Goal: Task Accomplishment & Management: Manage account settings

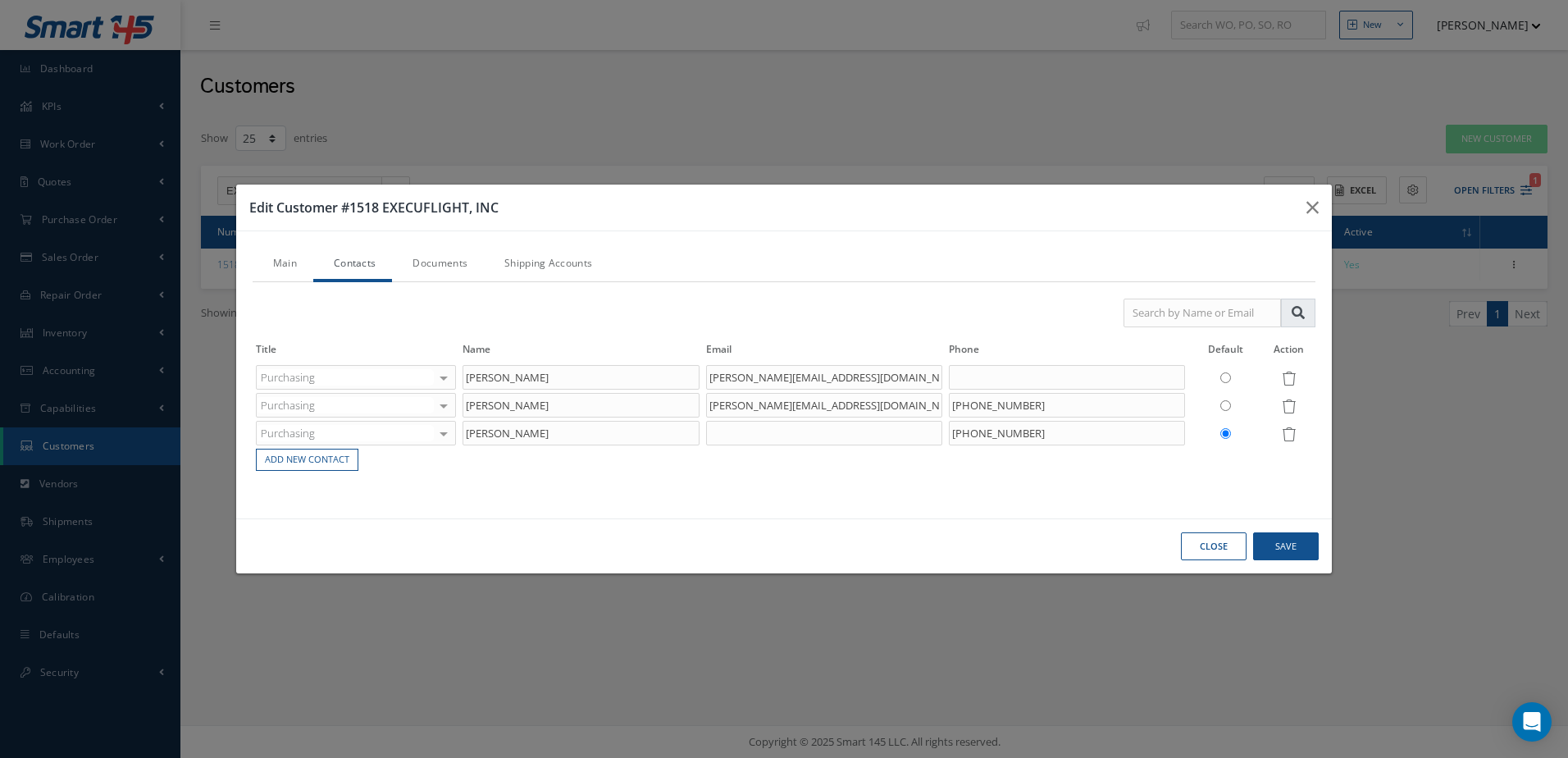
select select "25"
click at [1223, 552] on button "Close" at bounding box center [1214, 546] width 66 height 29
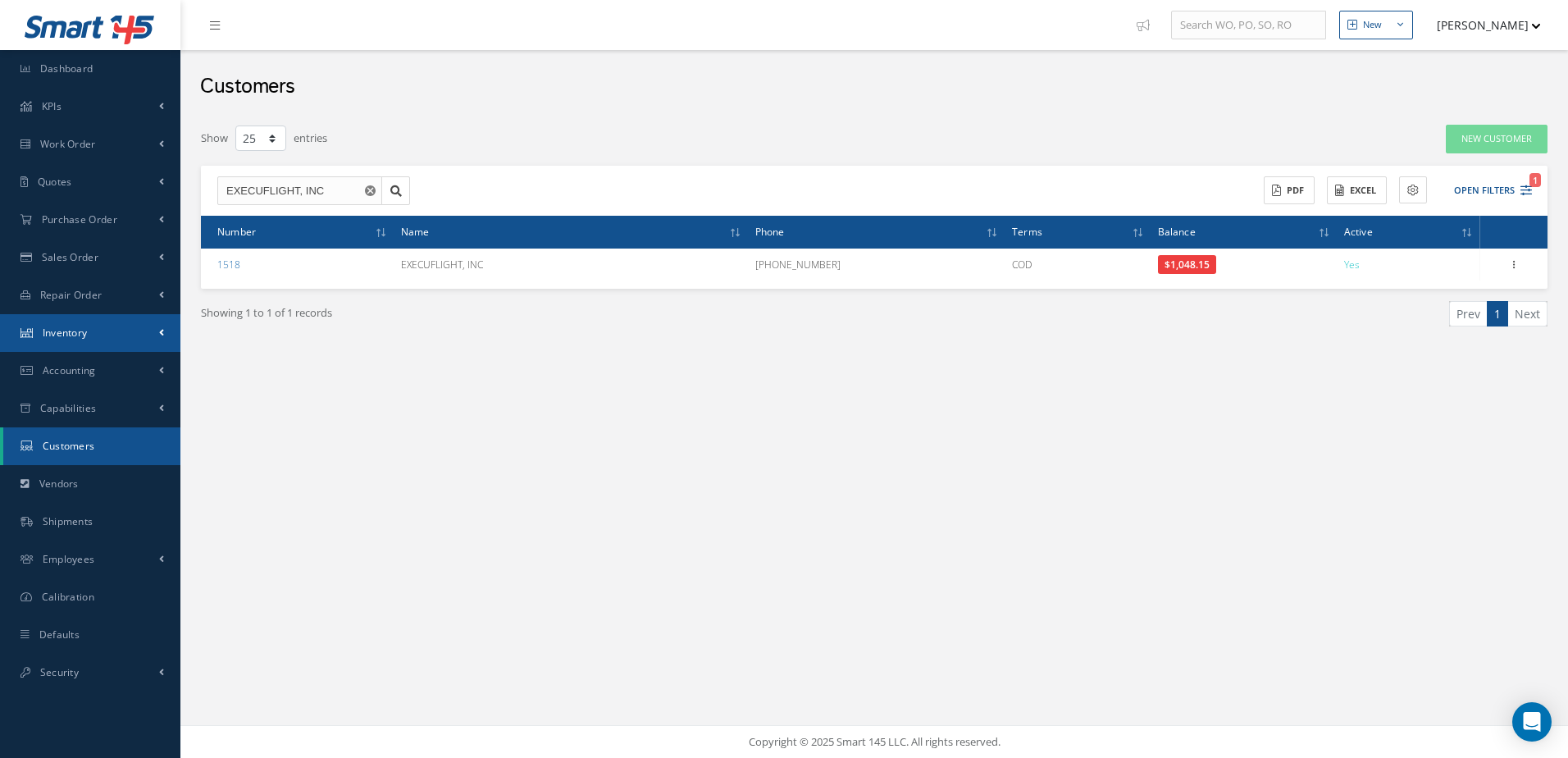
click at [114, 324] on link "Inventory" at bounding box center [90, 333] width 180 height 38
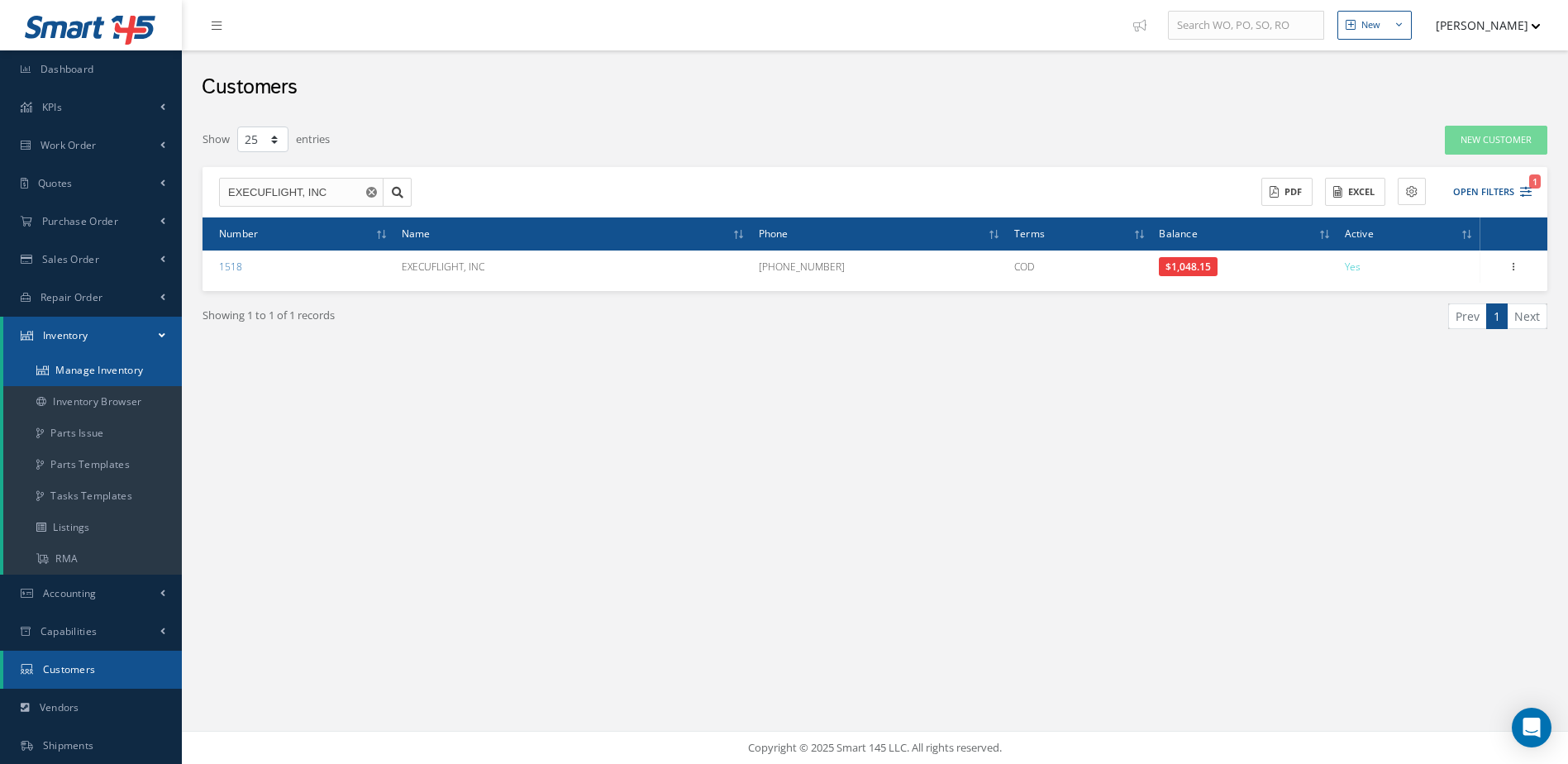
click at [114, 366] on link "Manage Inventory" at bounding box center [92, 371] width 179 height 31
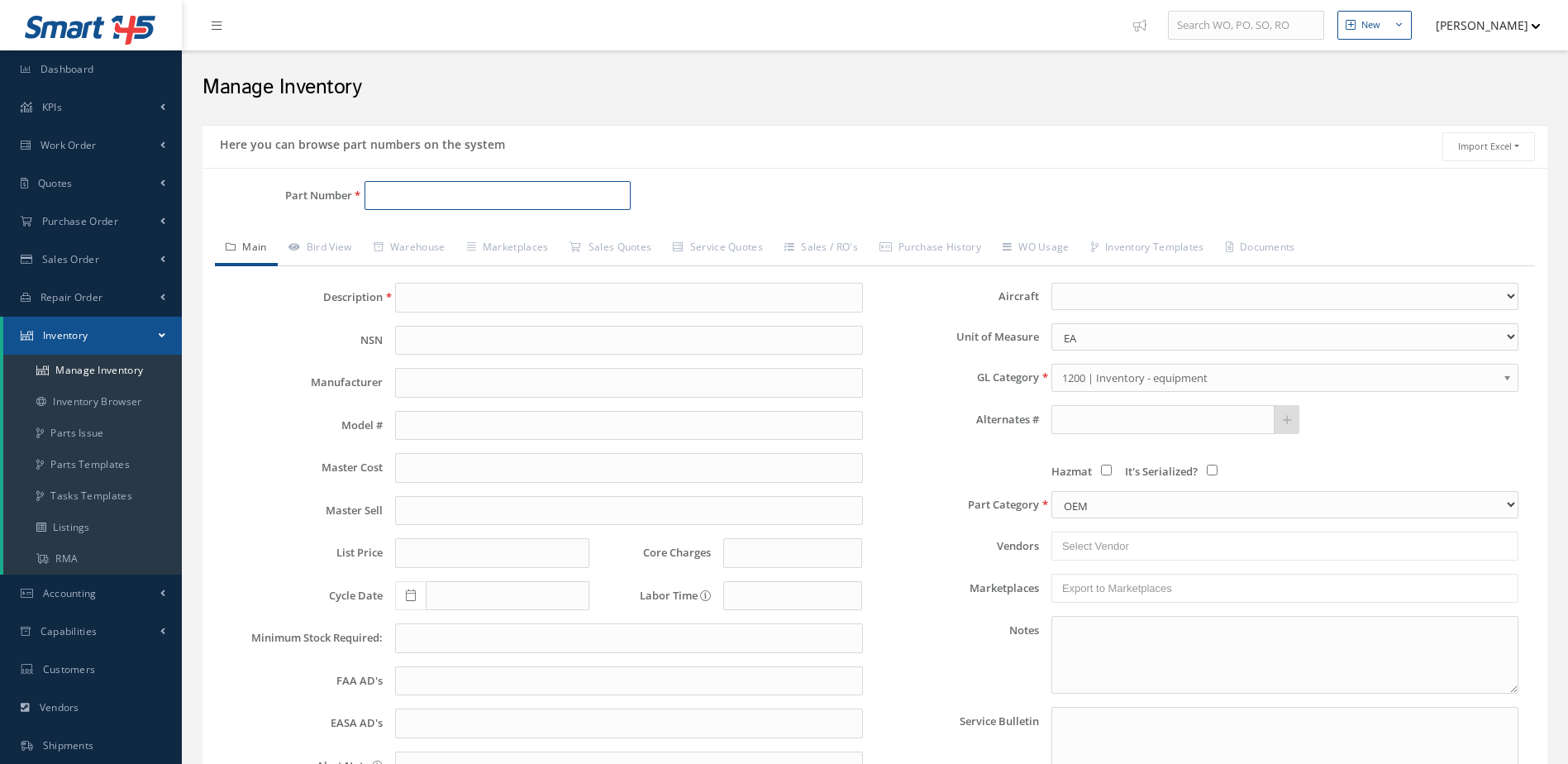
click at [477, 195] on input "Part Number" at bounding box center [498, 196] width 267 height 29
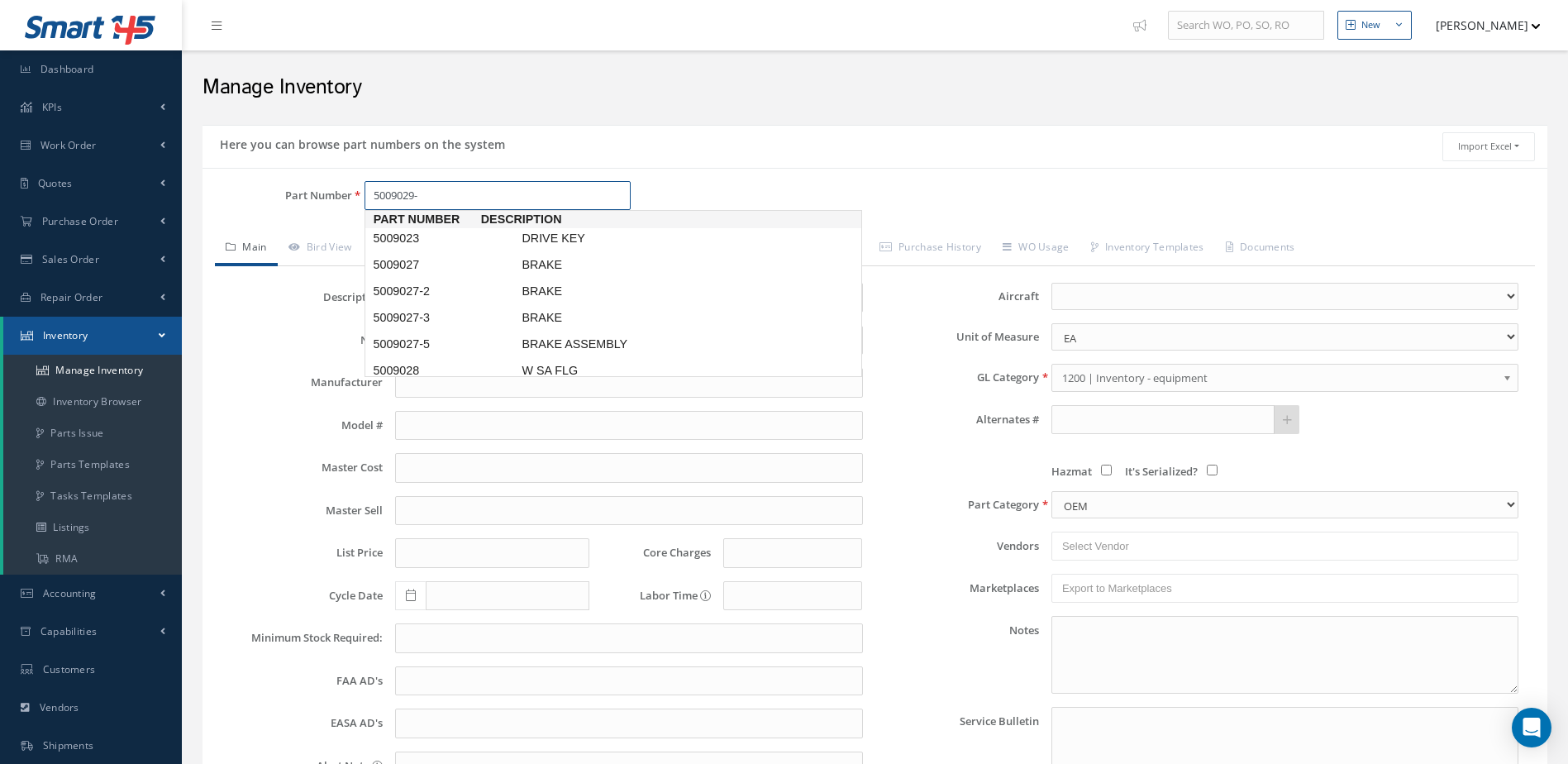
type input "5009029-1"
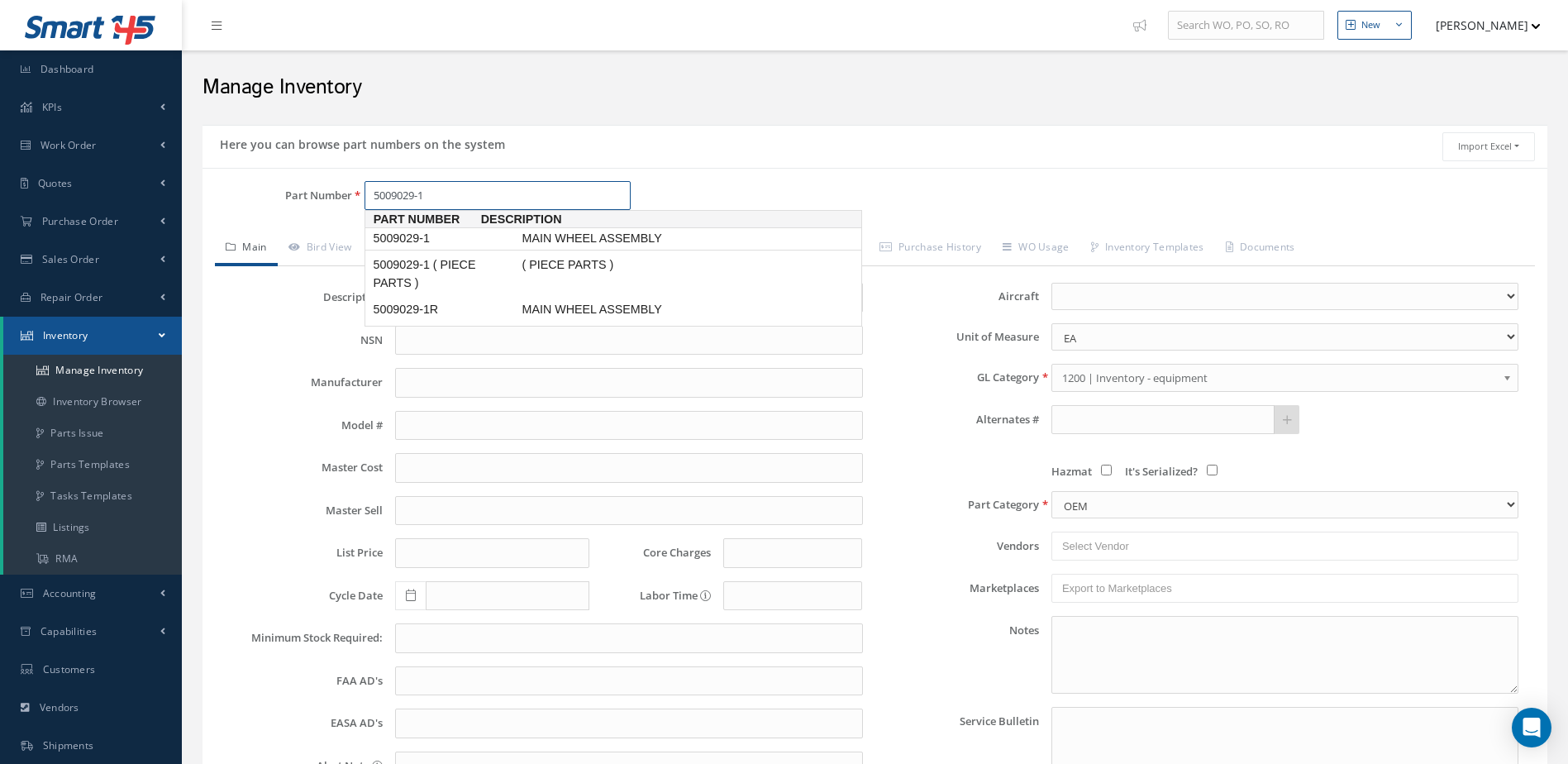
click at [536, 240] on span "MAIN WHEEL ASSEMBLY" at bounding box center [643, 239] width 248 height 18
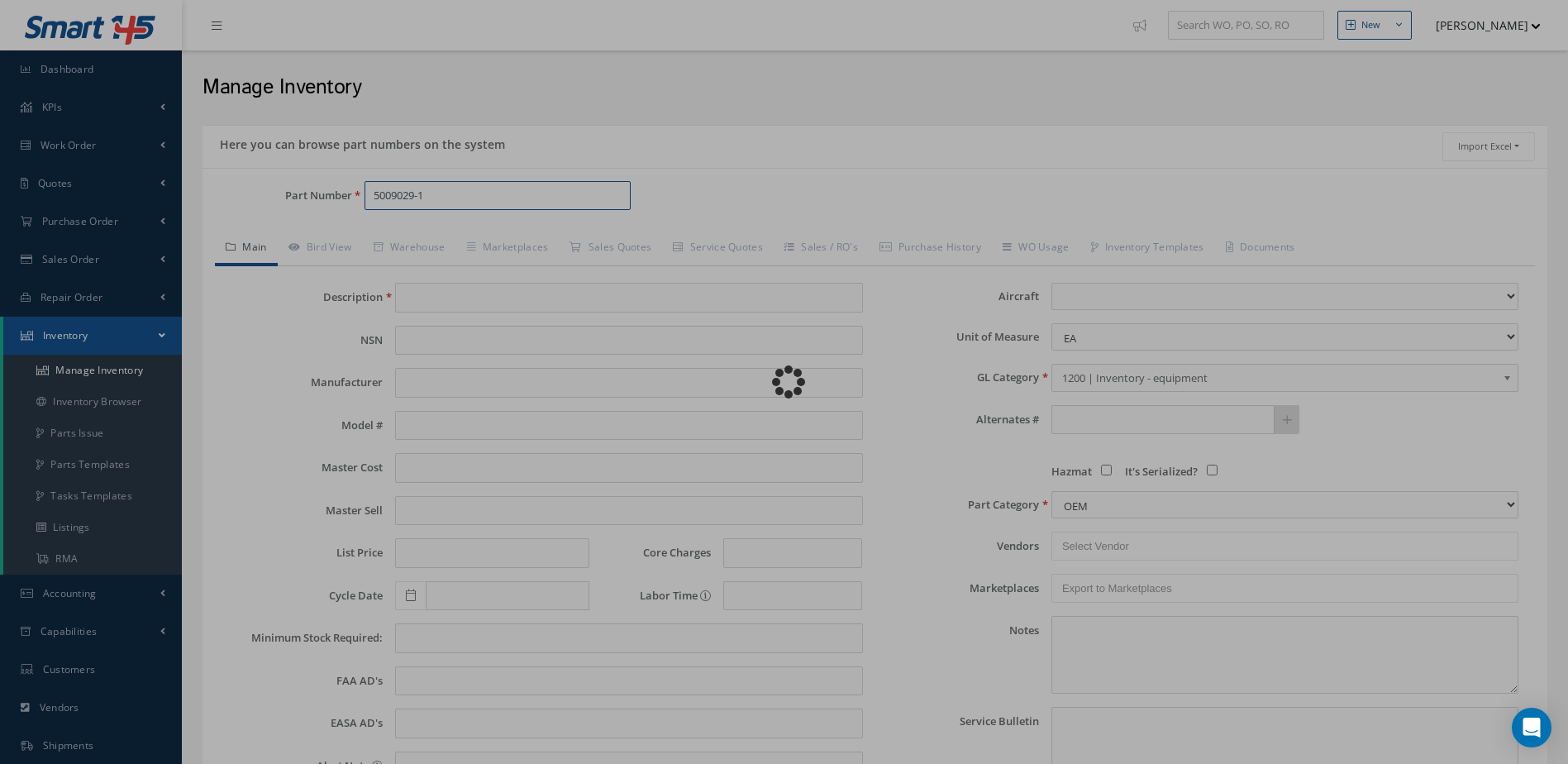
type input "MAIN WHEEL ASSEMBLY"
type input "MABS"
type input "CHALLANGER 601"
type input "5500.00"
type input "10500.00"
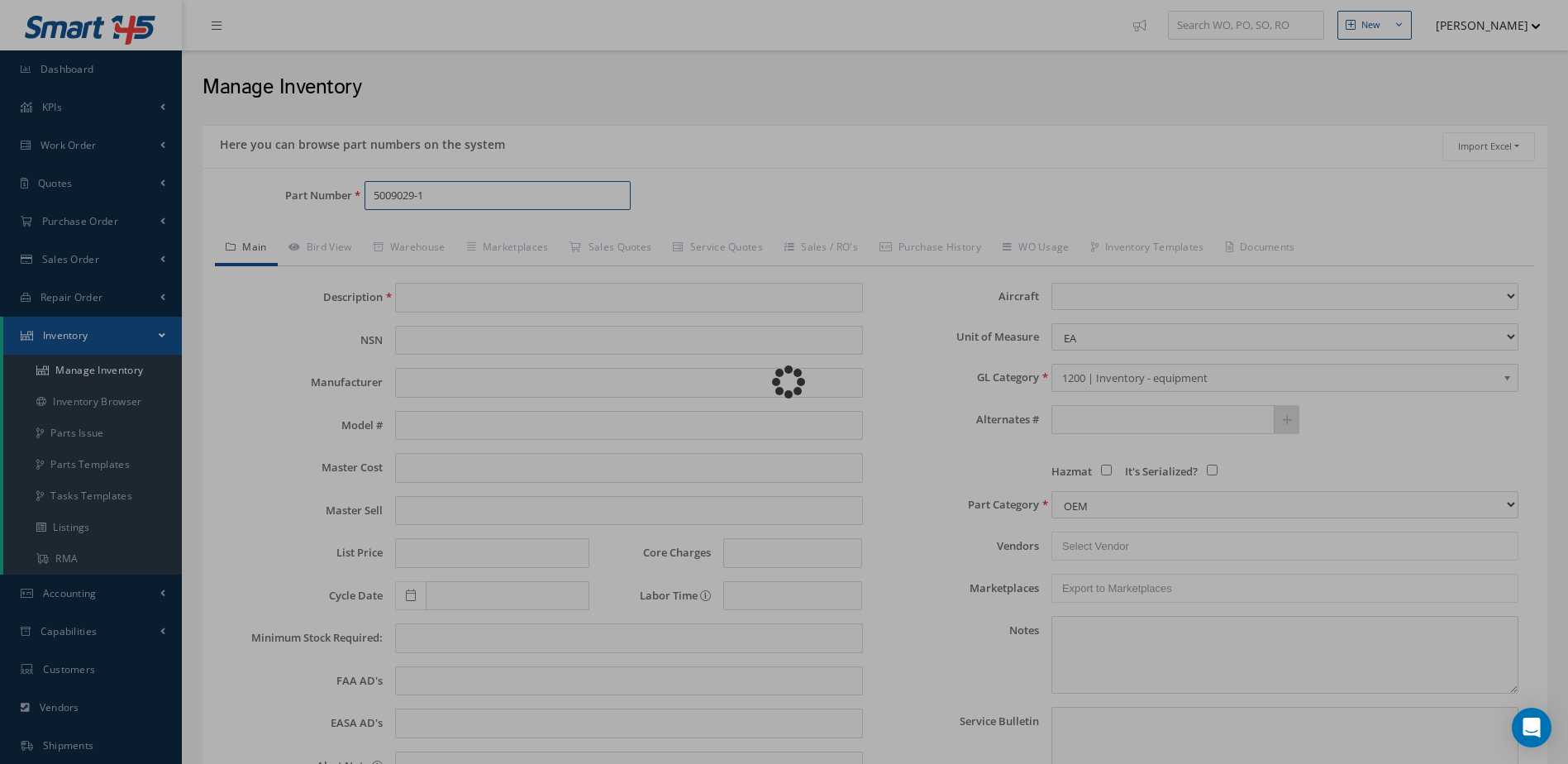
type input "0.00"
select select "9"
type textarea "MARCH 2025: TIRE GOODYEAR 256K43-3 -OH EX $3,450, CORE VALUE $7,000 -STD OH WIT…"
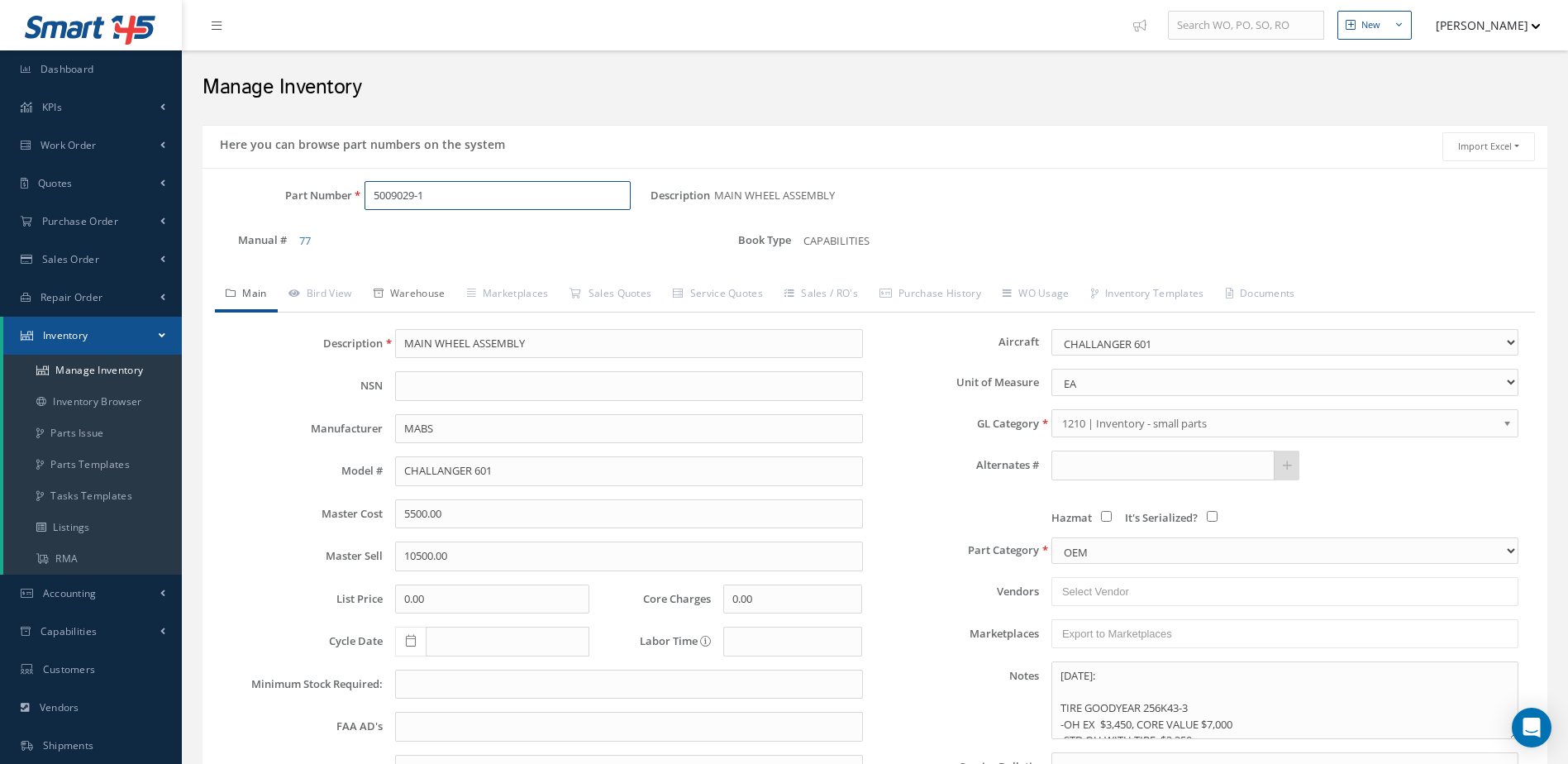
type input "5009029-1"
click at [436, 289] on link "Warehouse" at bounding box center [409, 294] width 93 height 34
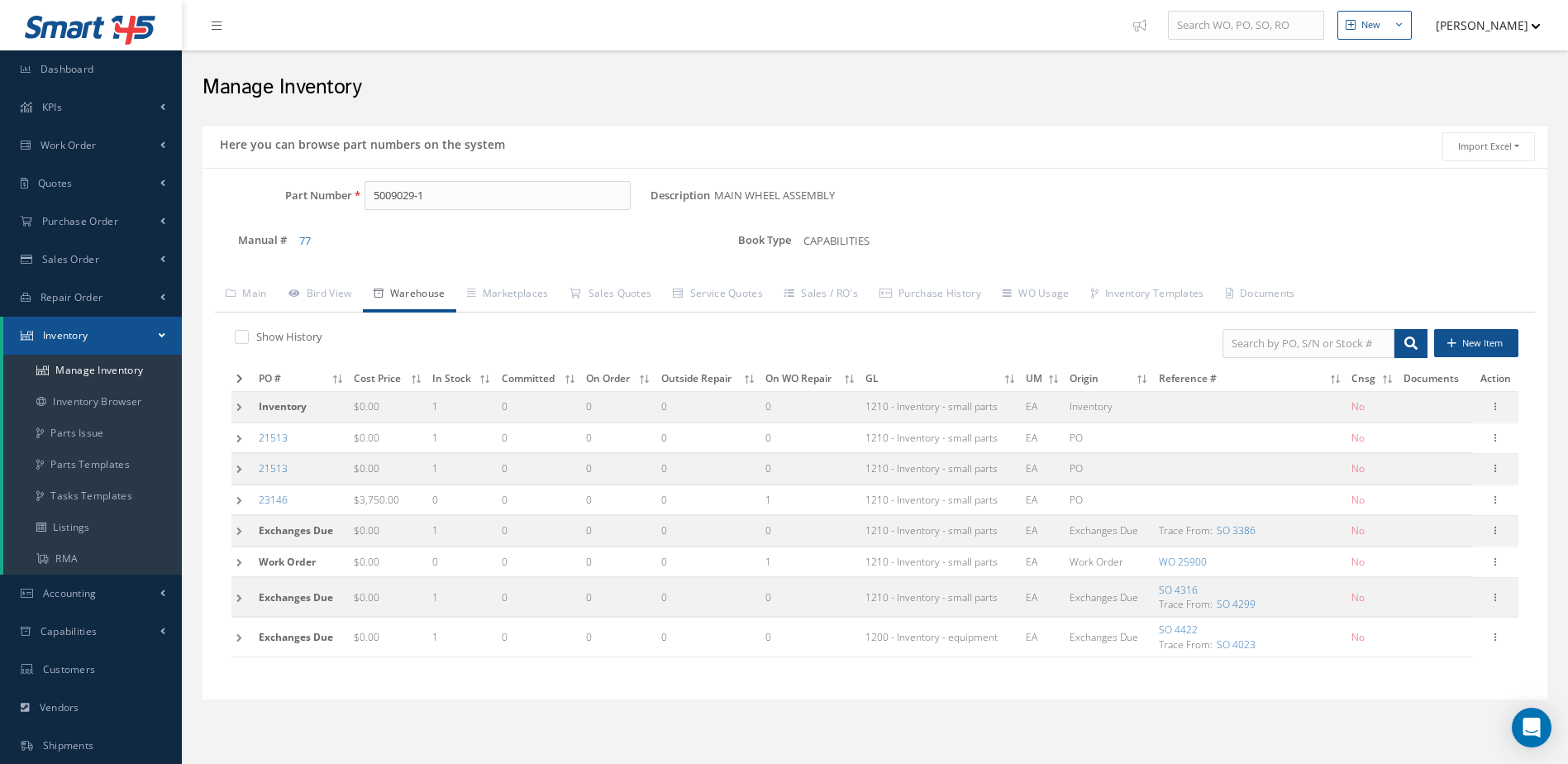
scroll to position [83, 0]
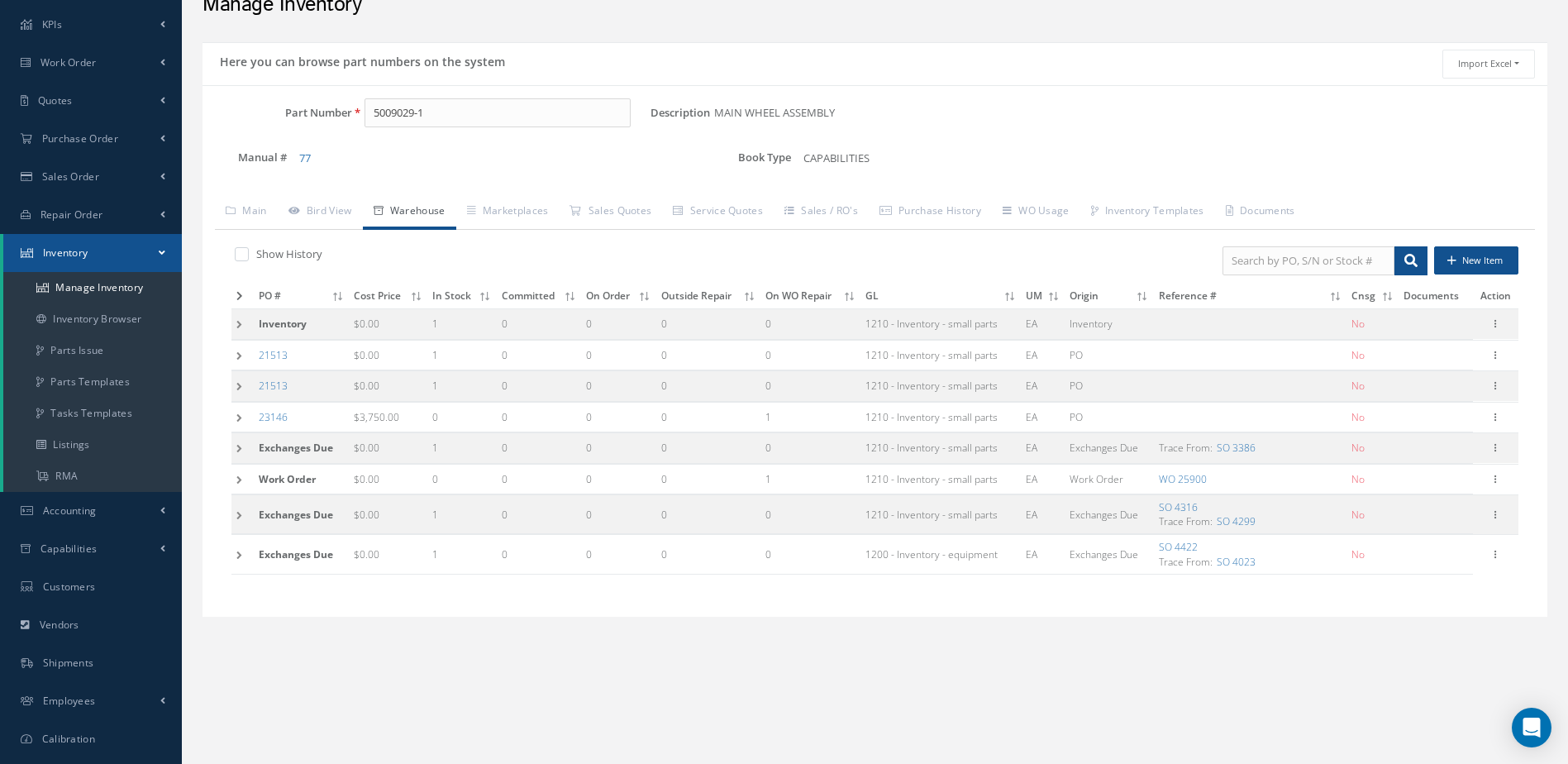
click at [240, 292] on icon at bounding box center [240, 295] width 7 height 10
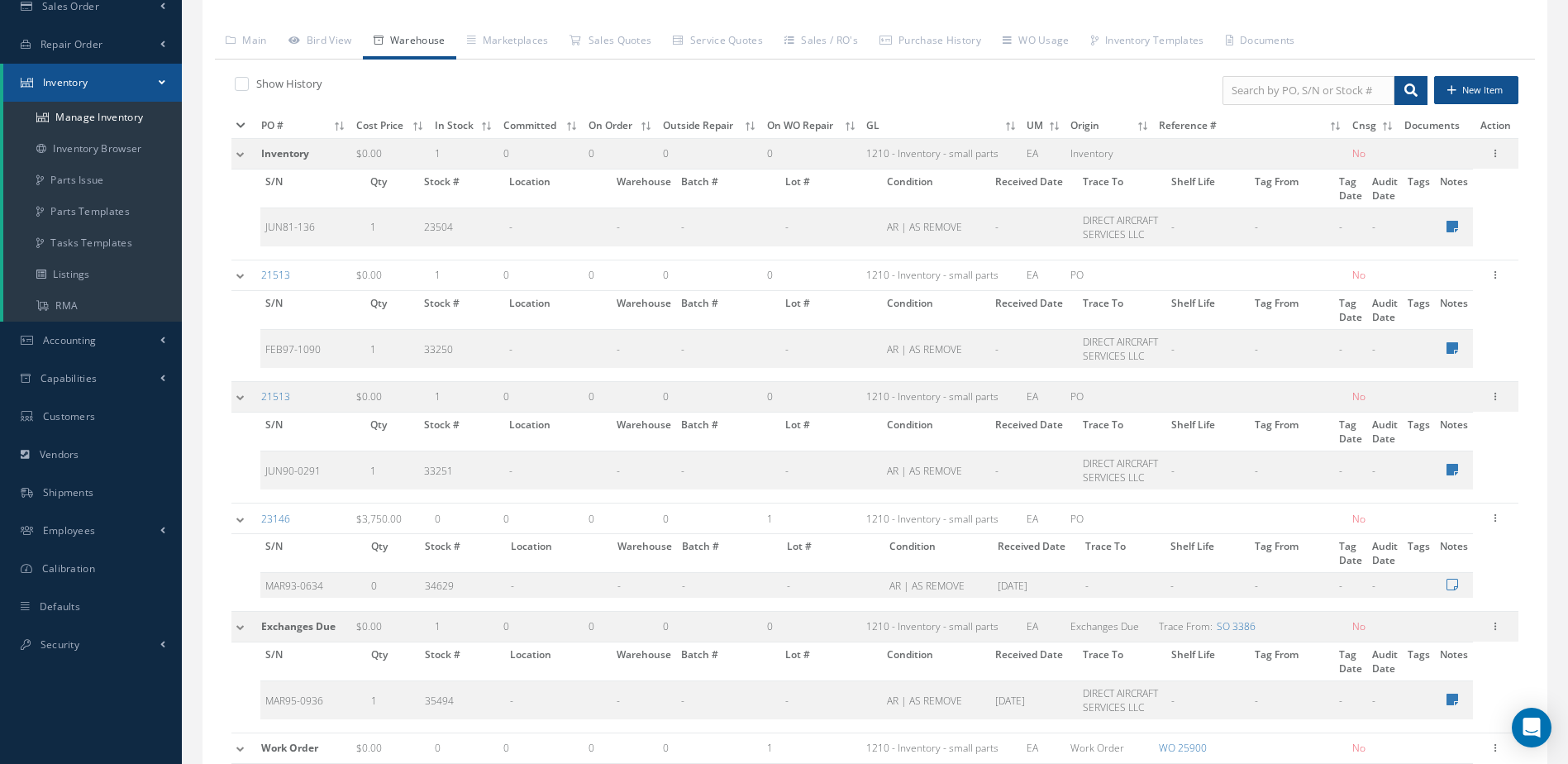
scroll to position [219, 0]
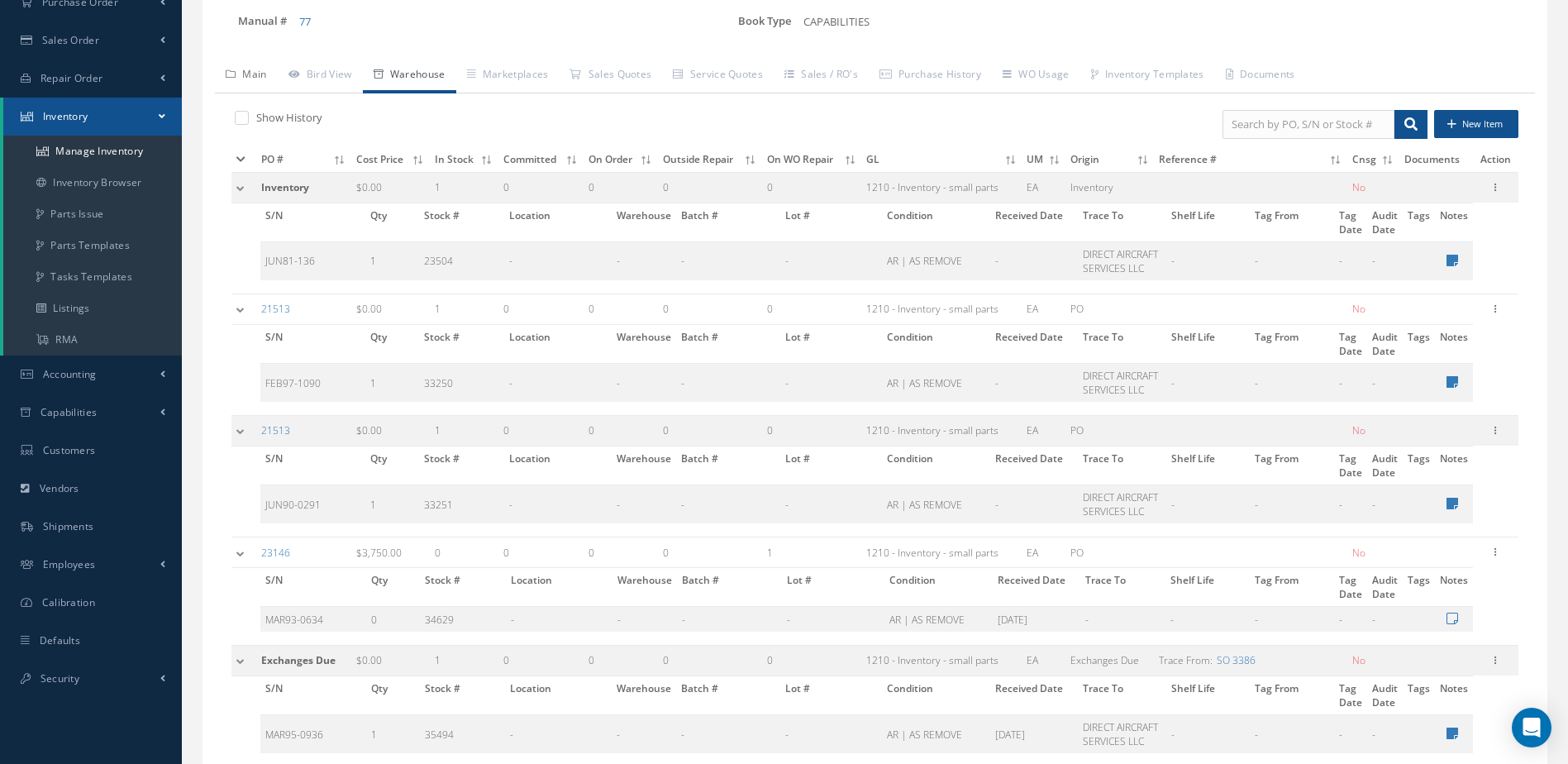
click at [249, 72] on link "Main" at bounding box center [246, 75] width 63 height 34
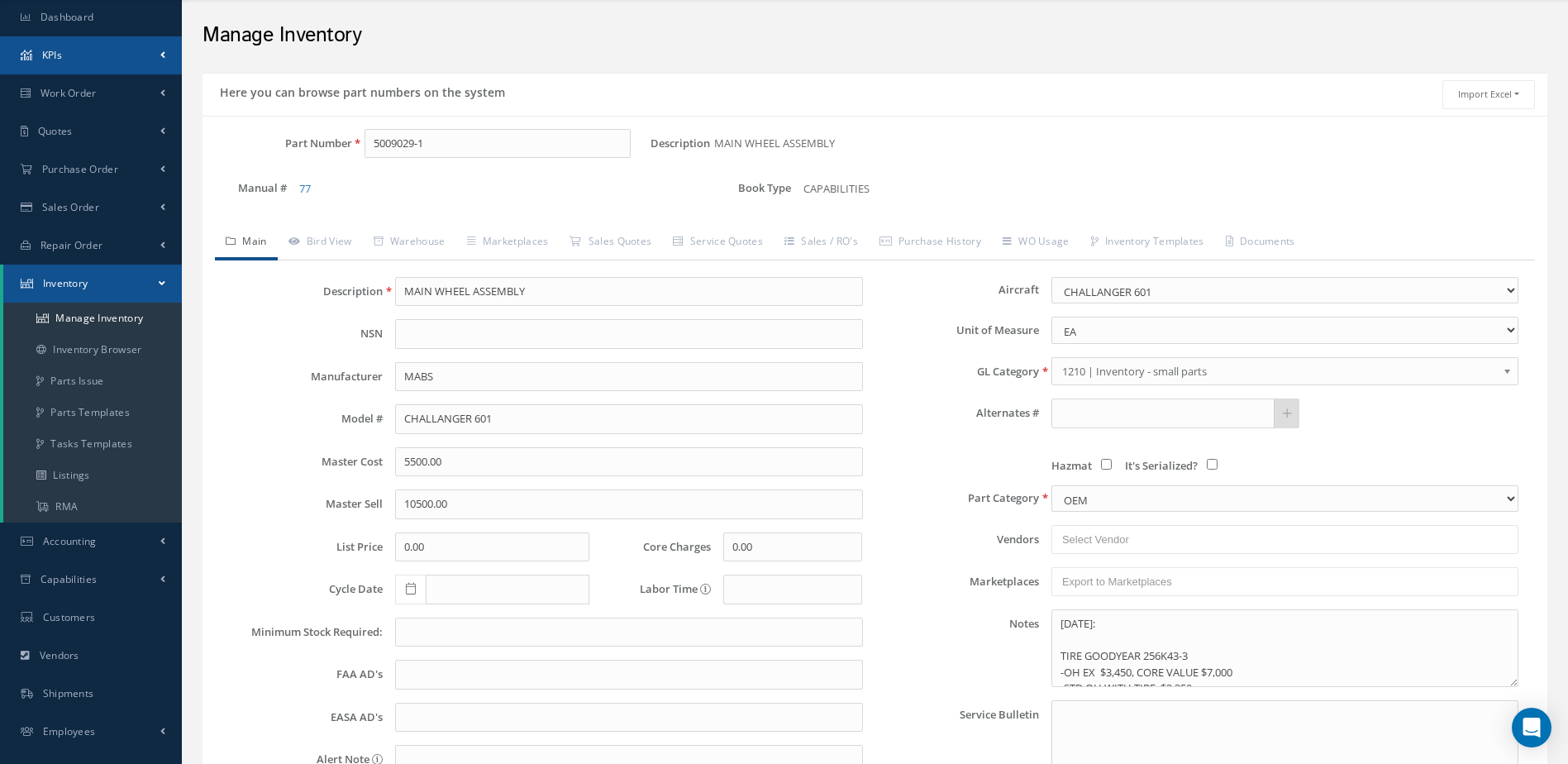
scroll to position [0, 0]
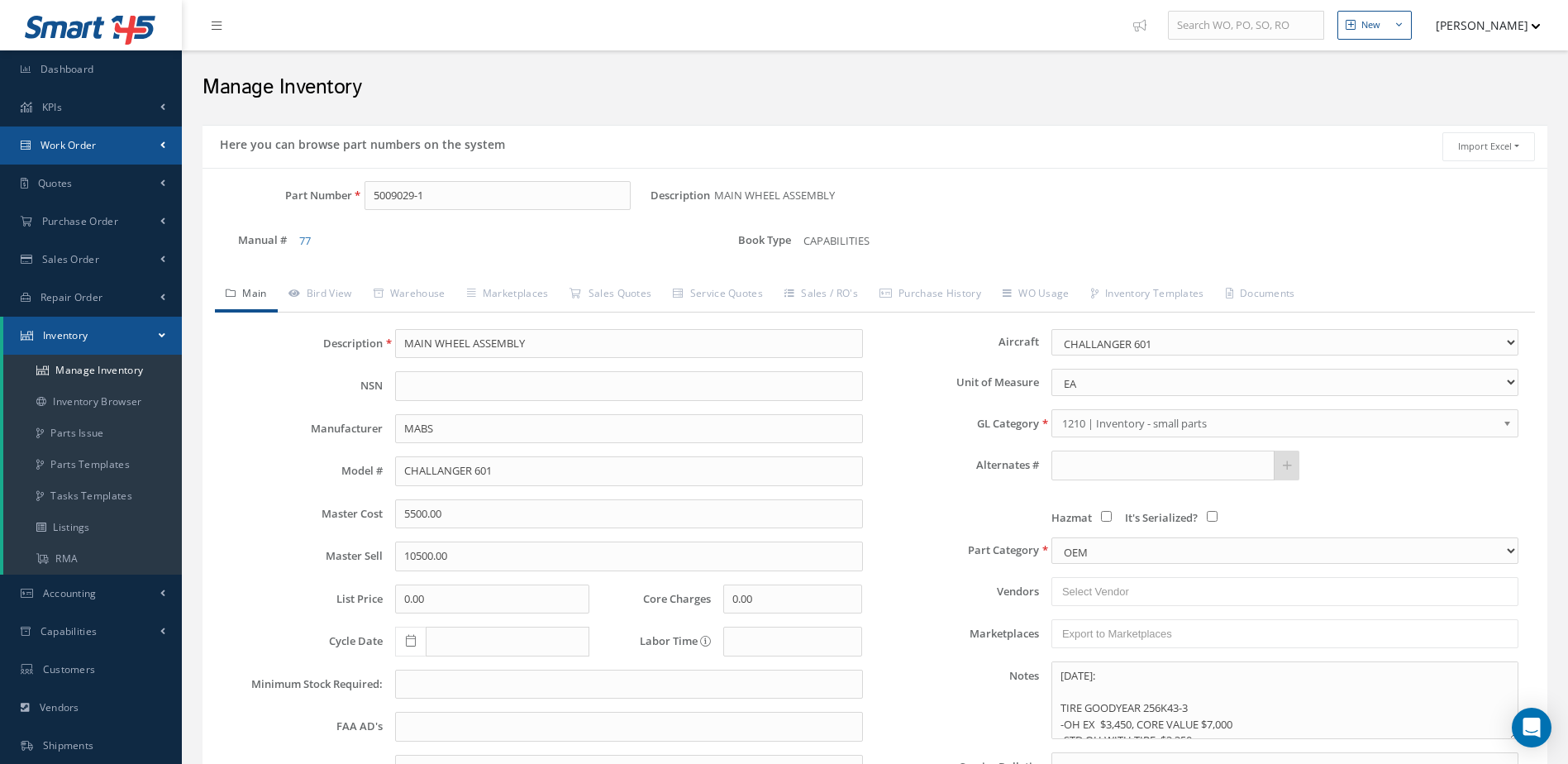
click at [96, 141] on span "Work Order" at bounding box center [67, 145] width 56 height 14
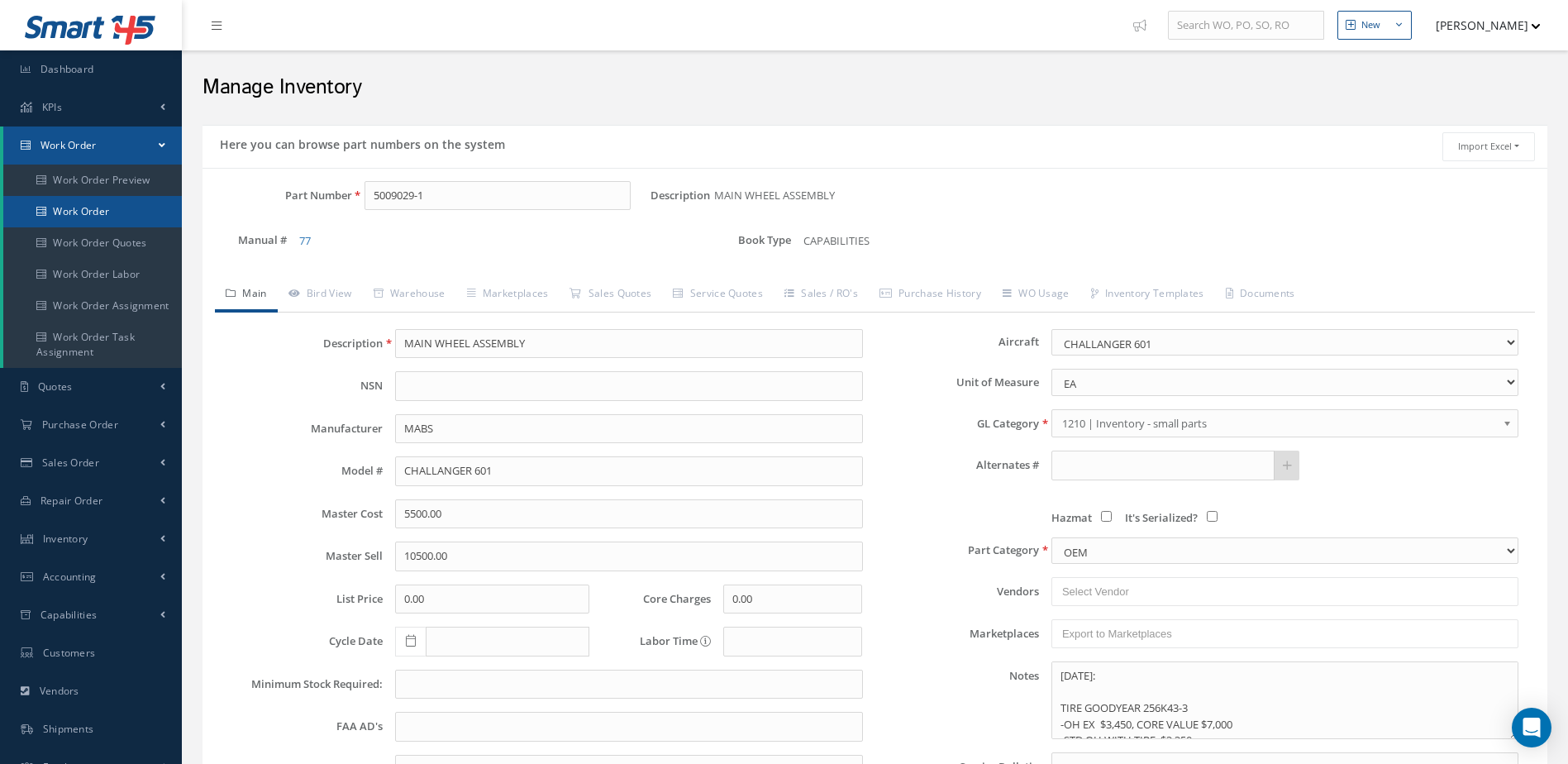
click at [96, 207] on link "Work Order" at bounding box center [92, 211] width 179 height 31
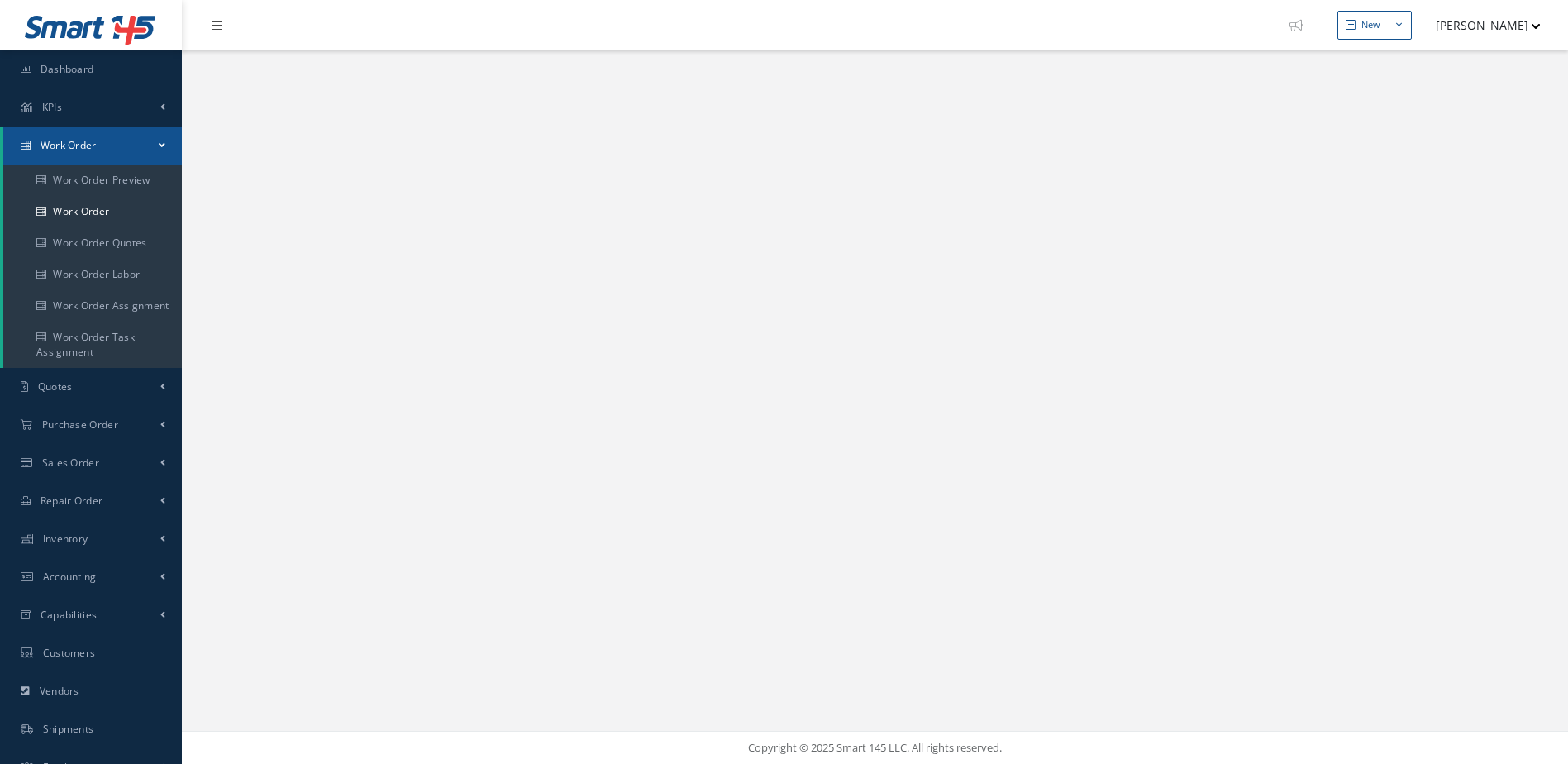
select select "25"
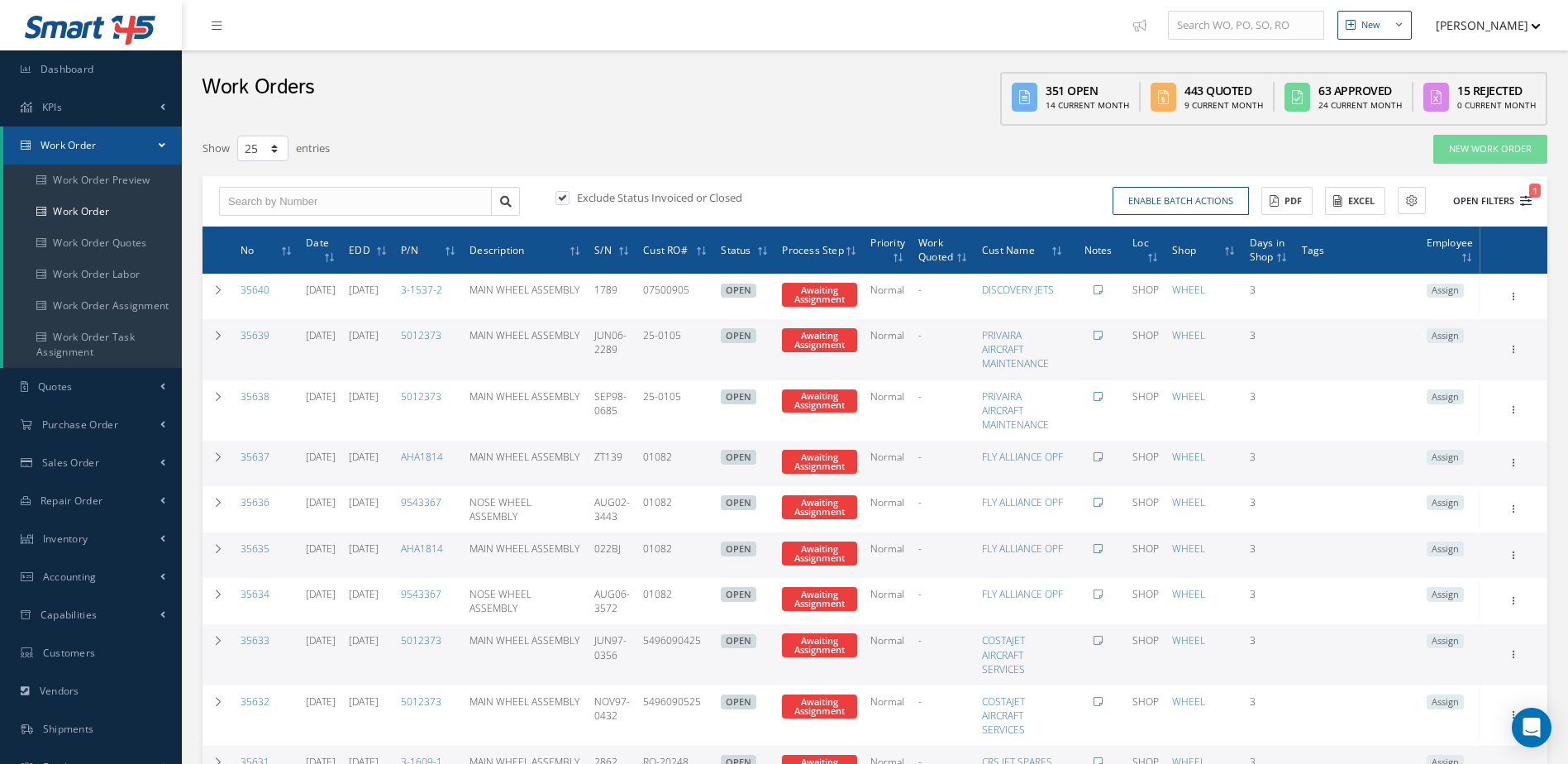
type input "All Work Request"
type input "All Work Performed"
type input "All Status"
type input "WO Part Status"
click at [1527, 201] on icon "1" at bounding box center [1526, 201] width 12 height 12
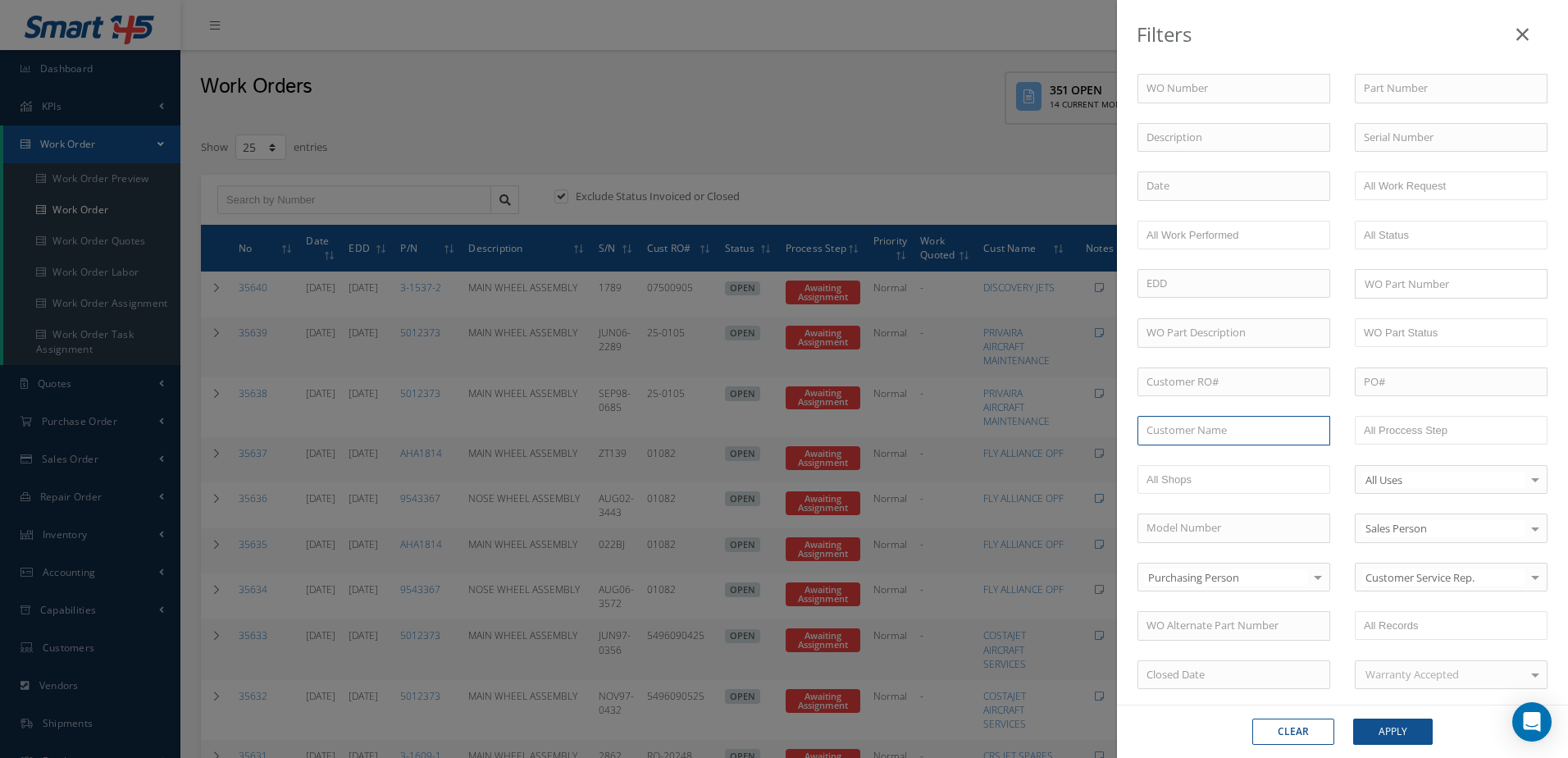
click at [1242, 419] on input "text" at bounding box center [1233, 430] width 193 height 29
click at [1246, 462] on span "ELITE JET SERVICES LLC" at bounding box center [1201, 459] width 112 height 15
type input "ELITE JET SERVICES LLC"
click at [1400, 734] on button "Apply" at bounding box center [1392, 731] width 80 height 26
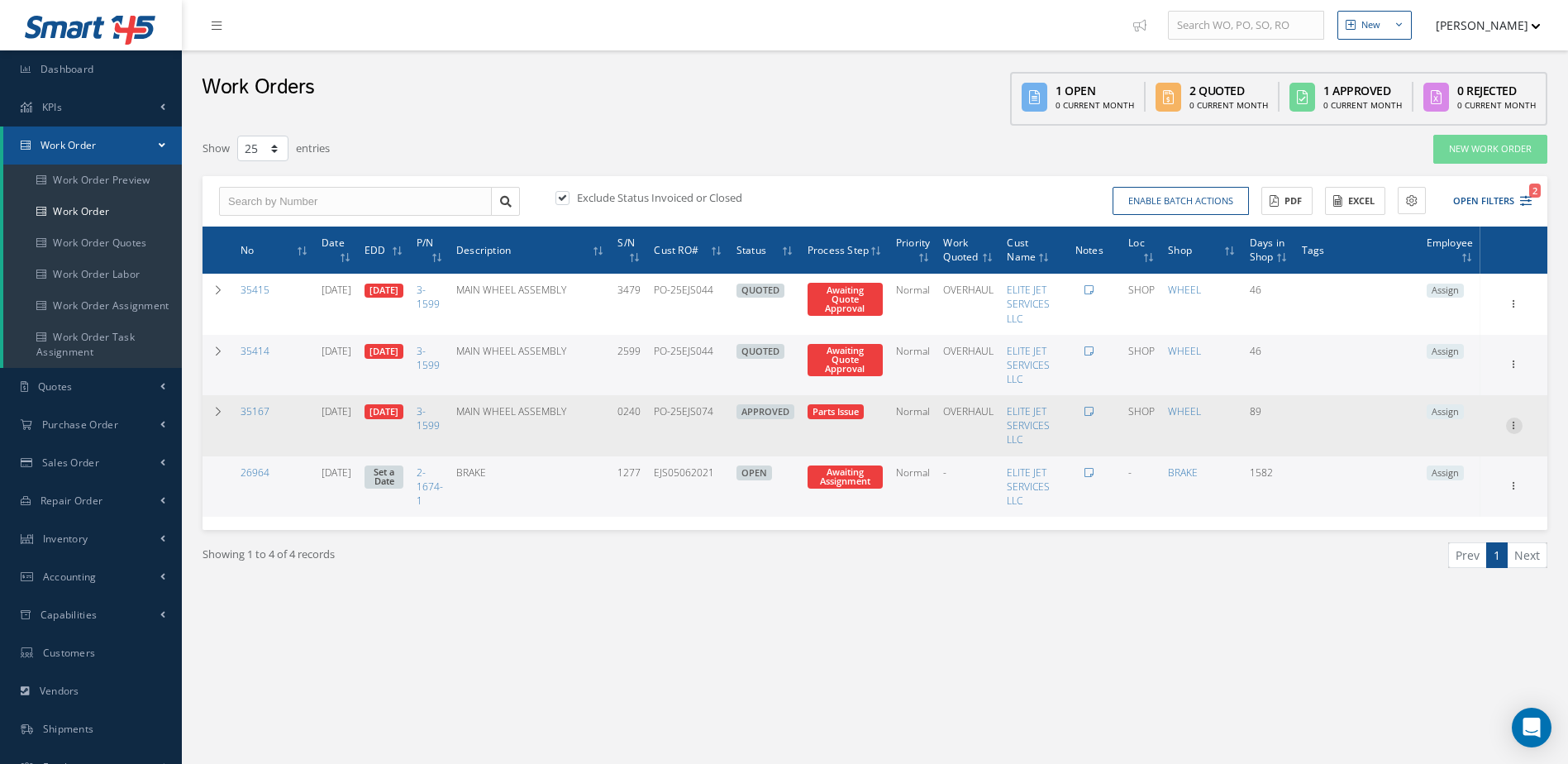
click at [1518, 420] on icon at bounding box center [1514, 425] width 17 height 14
click at [1509, 425] on icon at bounding box center [1514, 425] width 17 height 14
click at [1512, 422] on icon at bounding box center [1514, 425] width 17 height 14
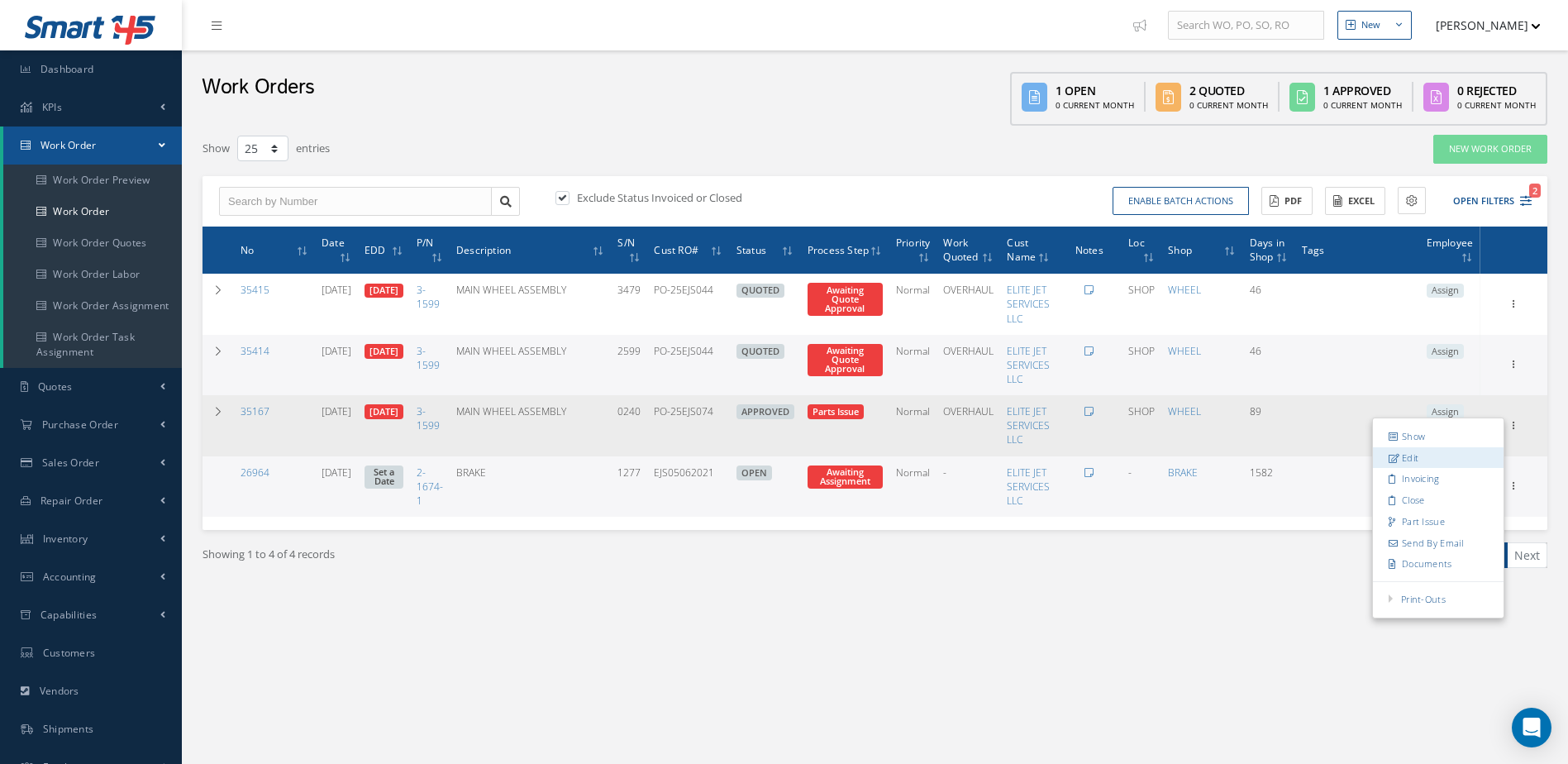
click at [1461, 460] on link "Edit" at bounding box center [1439, 458] width 131 height 22
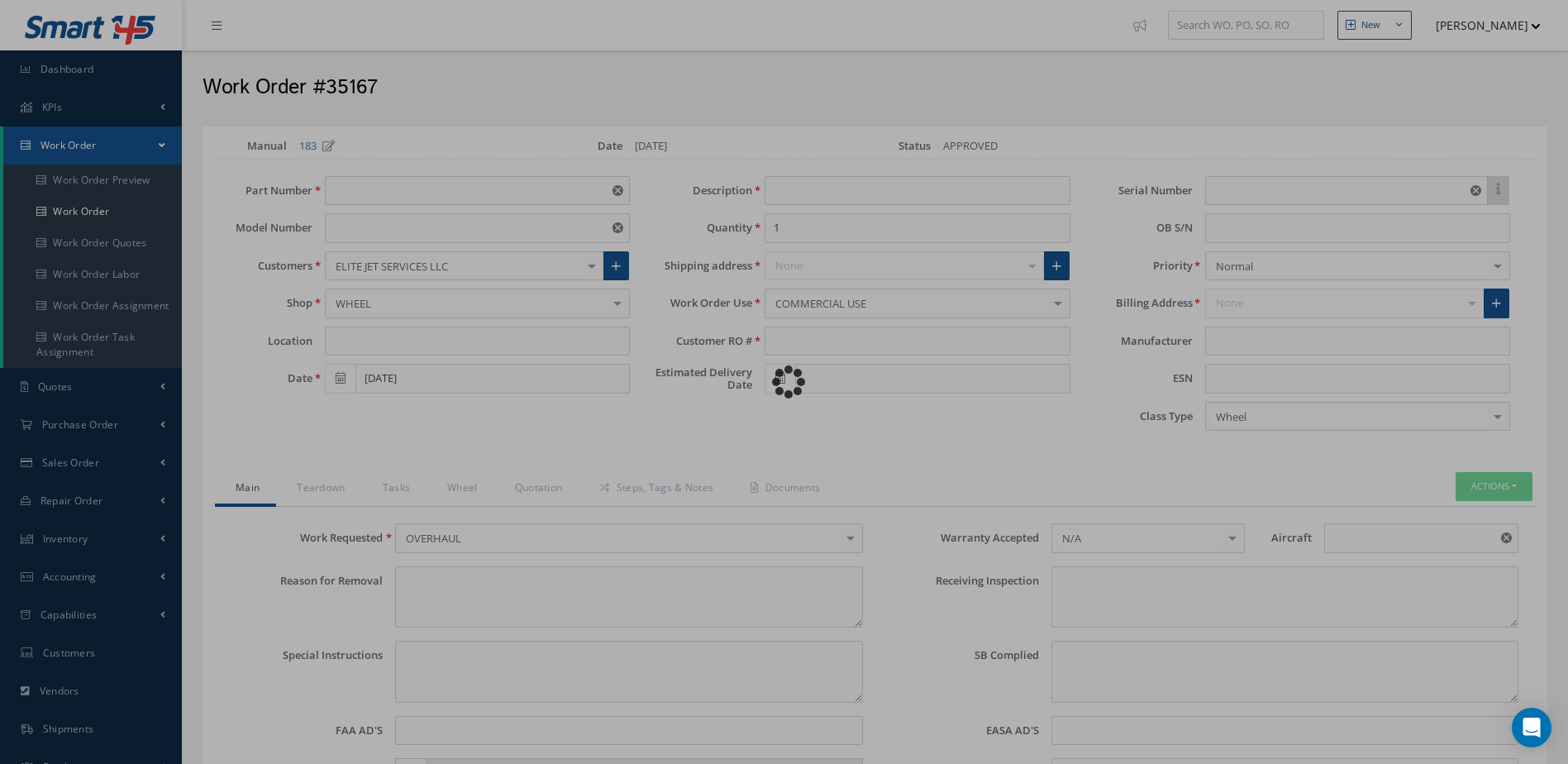
type input "3-1599"
type input "BD-700 Global Express"
type input "SHOP"
type input "06/11/2025"
type input "MAIN WHEEL ASSEMBLY"
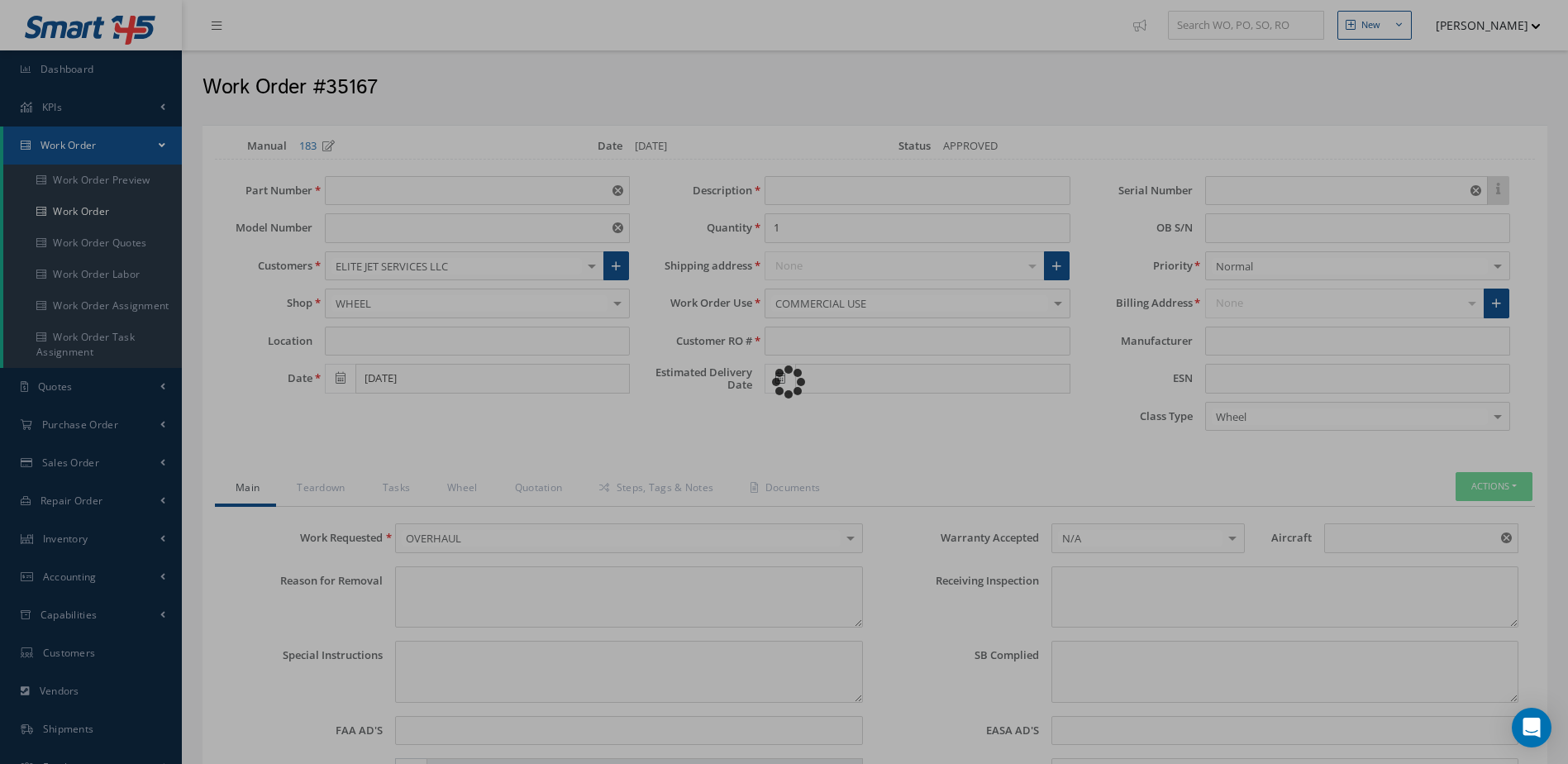
type input "PO-25EJS074"
type input "07/09/2025"
type input "0240"
type textarea "OVERHAUL."
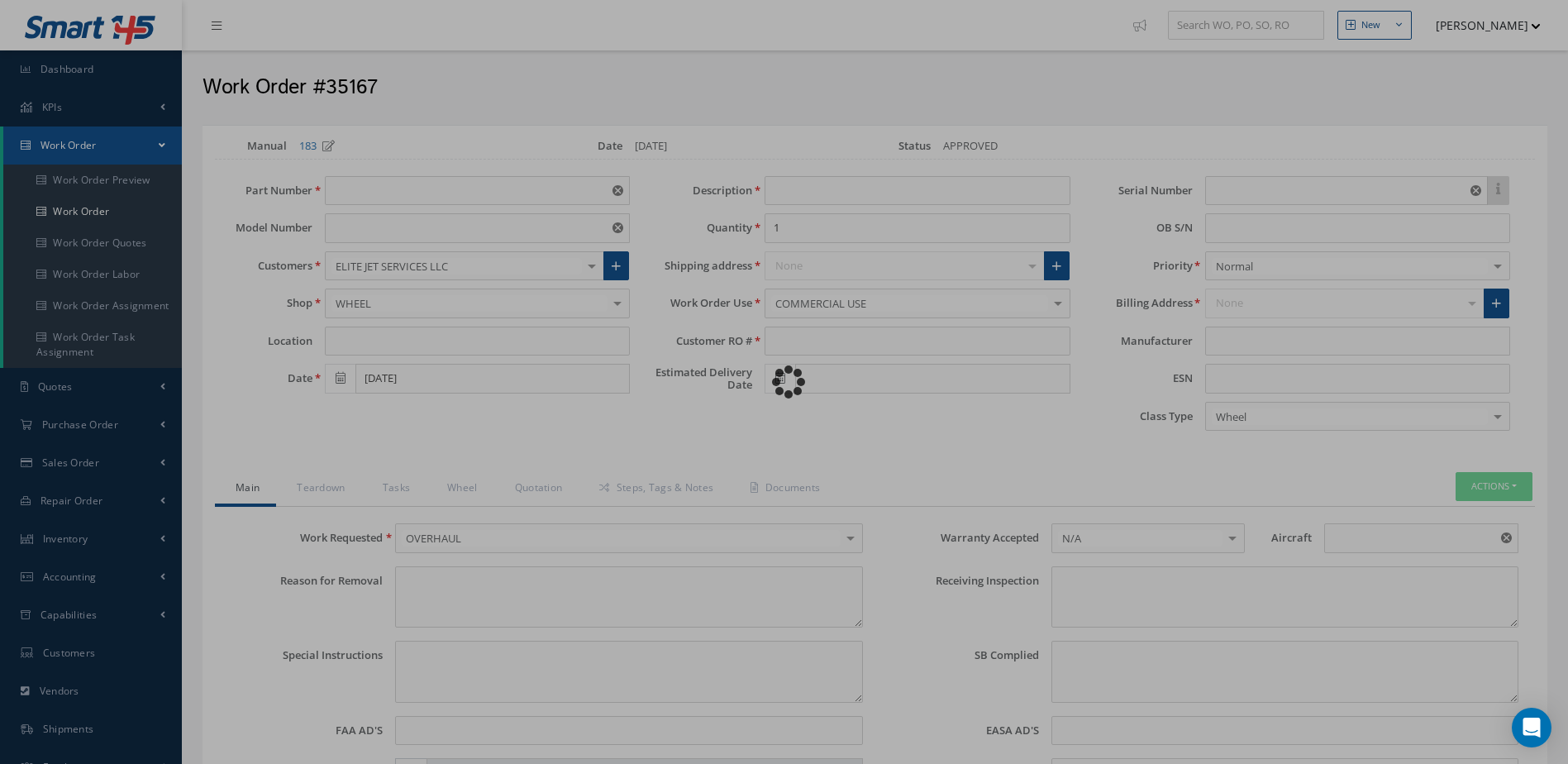
type textarea "OVERHAUL."
type input "NONE"
type input "BD-700"
type textarea "NO VISUAL DAMAGE"
type textarea "NONE"
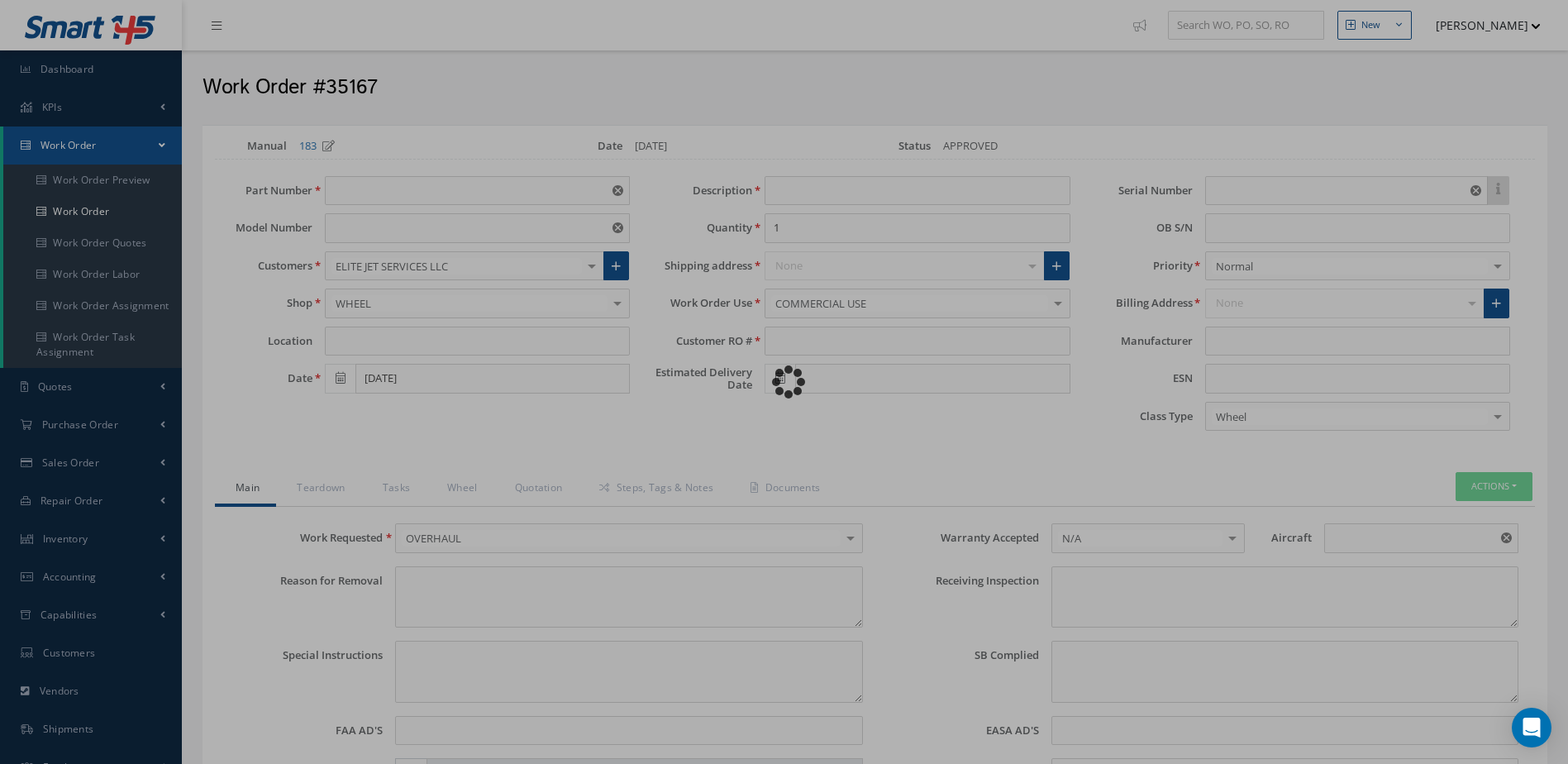
type input "NONE"
type input "PRIMED"
type input "GOODRICH"
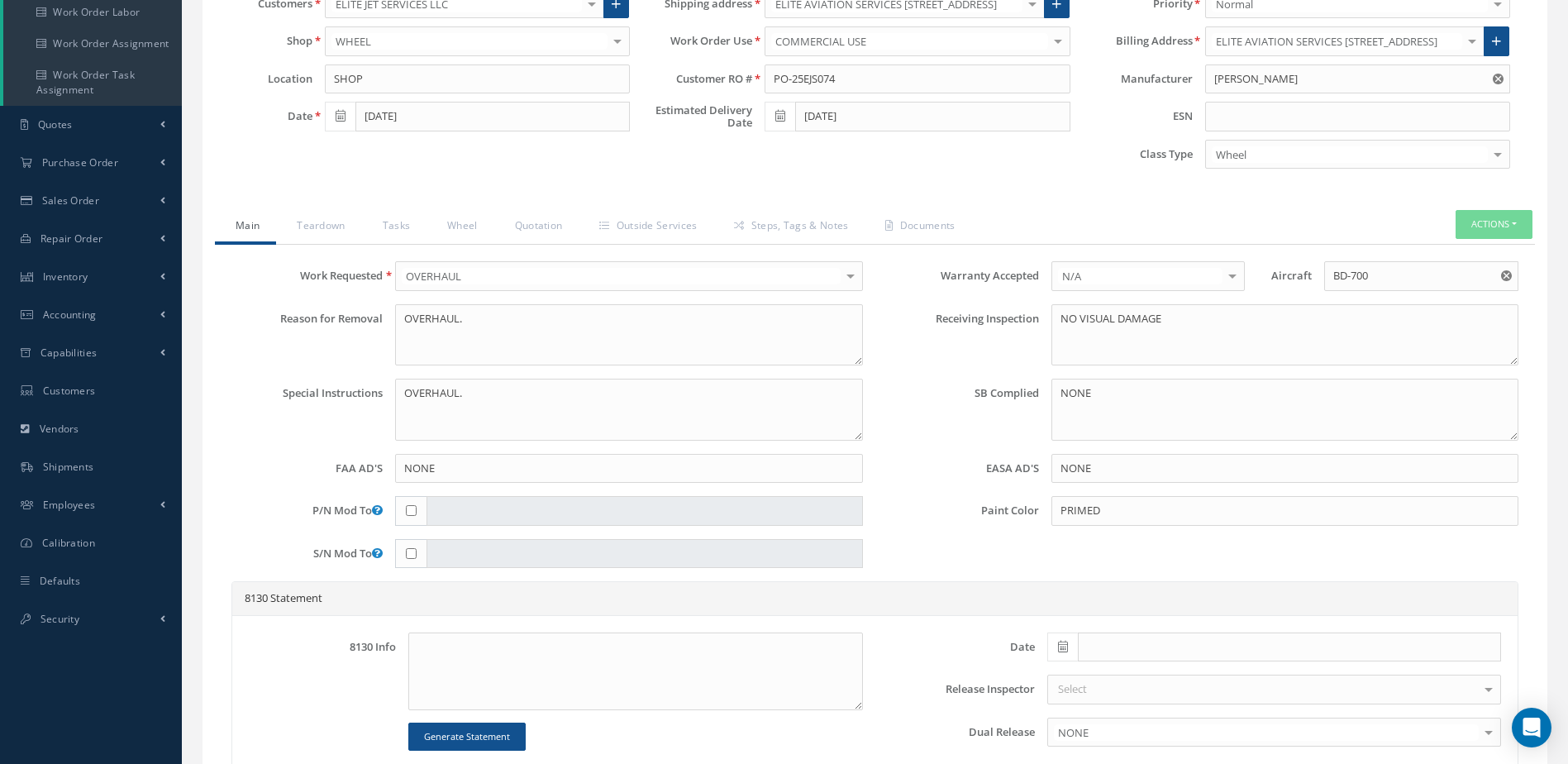
scroll to position [234, 0]
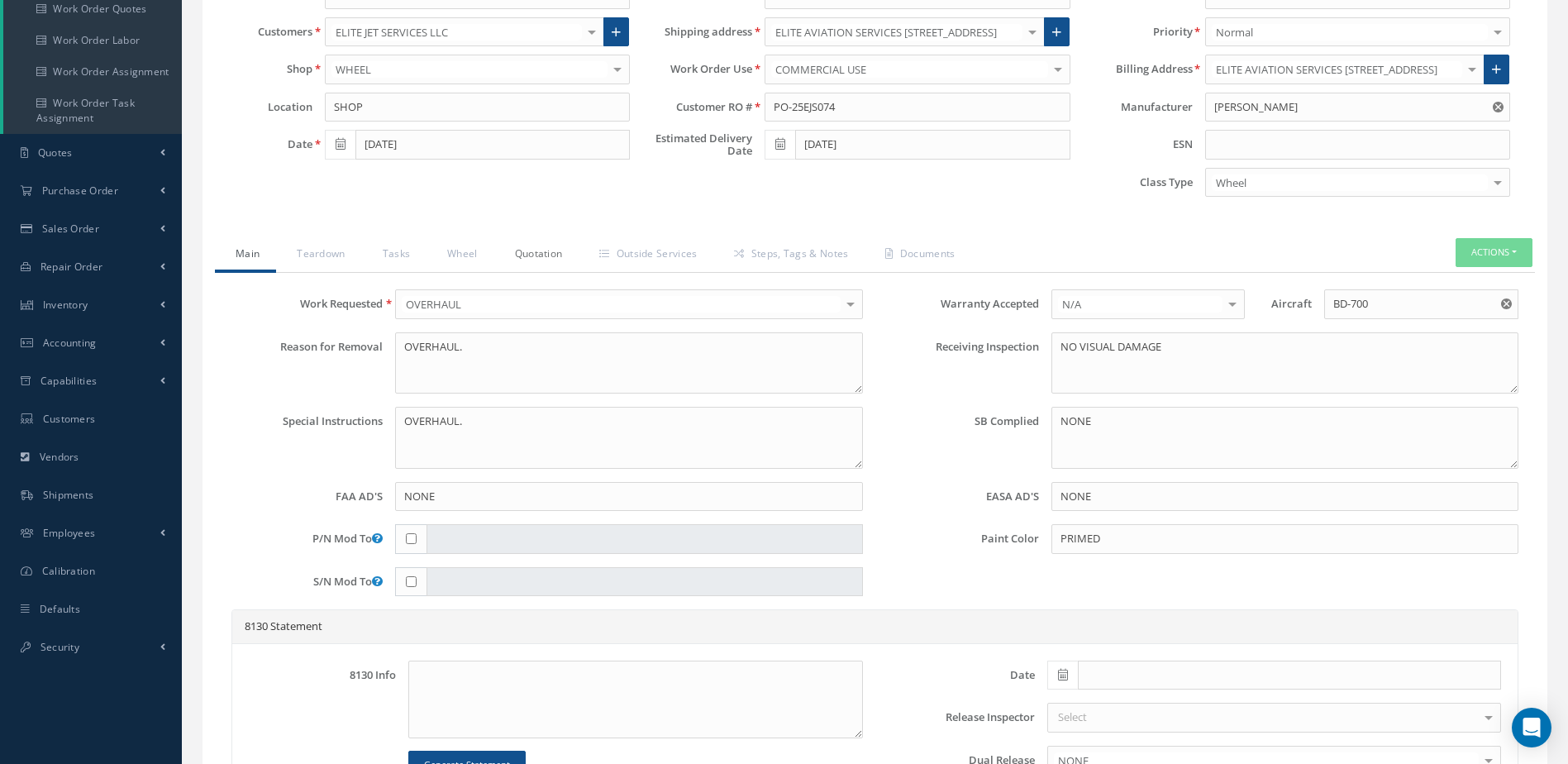
click at [543, 248] on link "Quotation" at bounding box center [536, 254] width 85 height 34
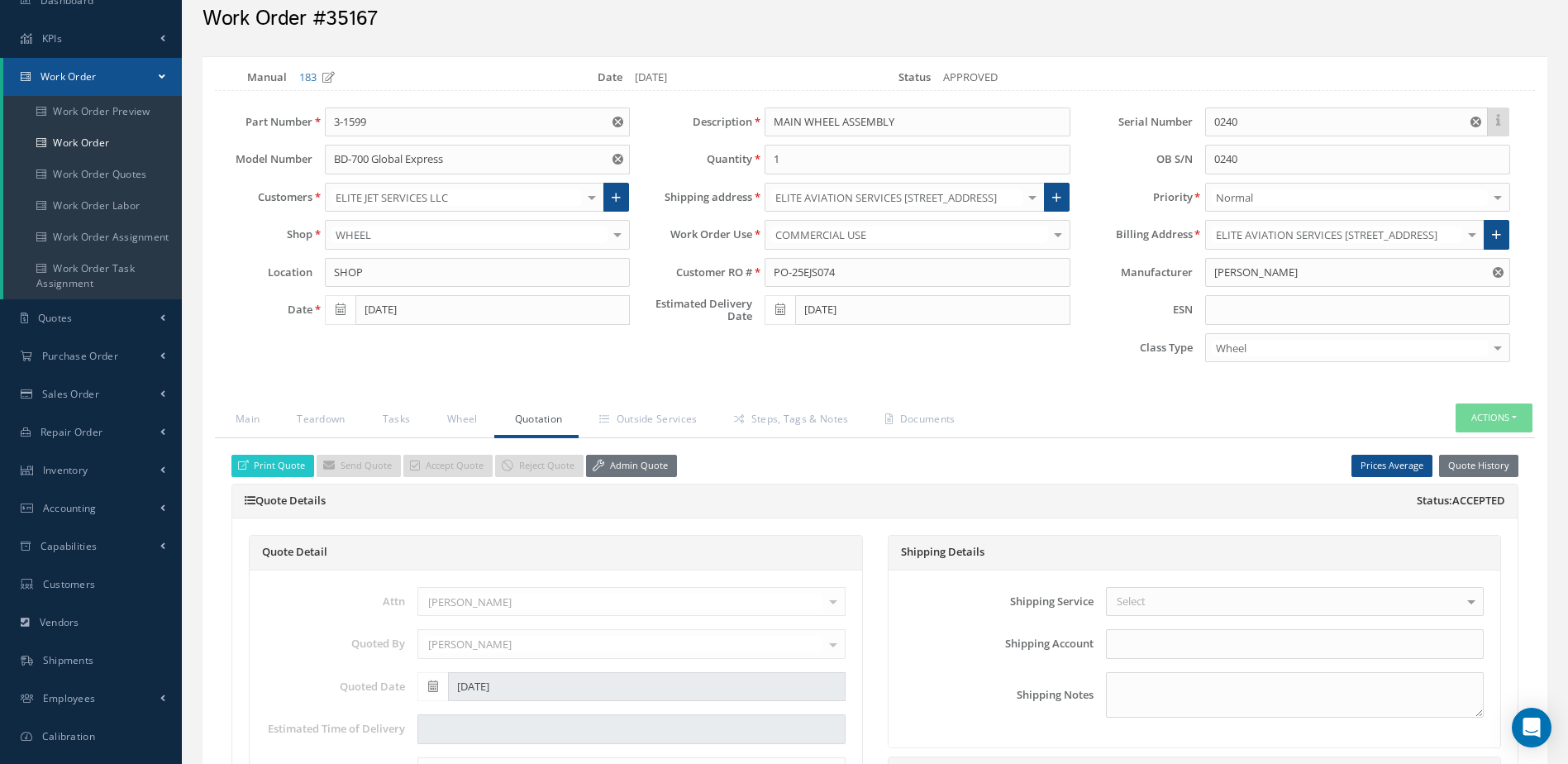
scroll to position [0, 0]
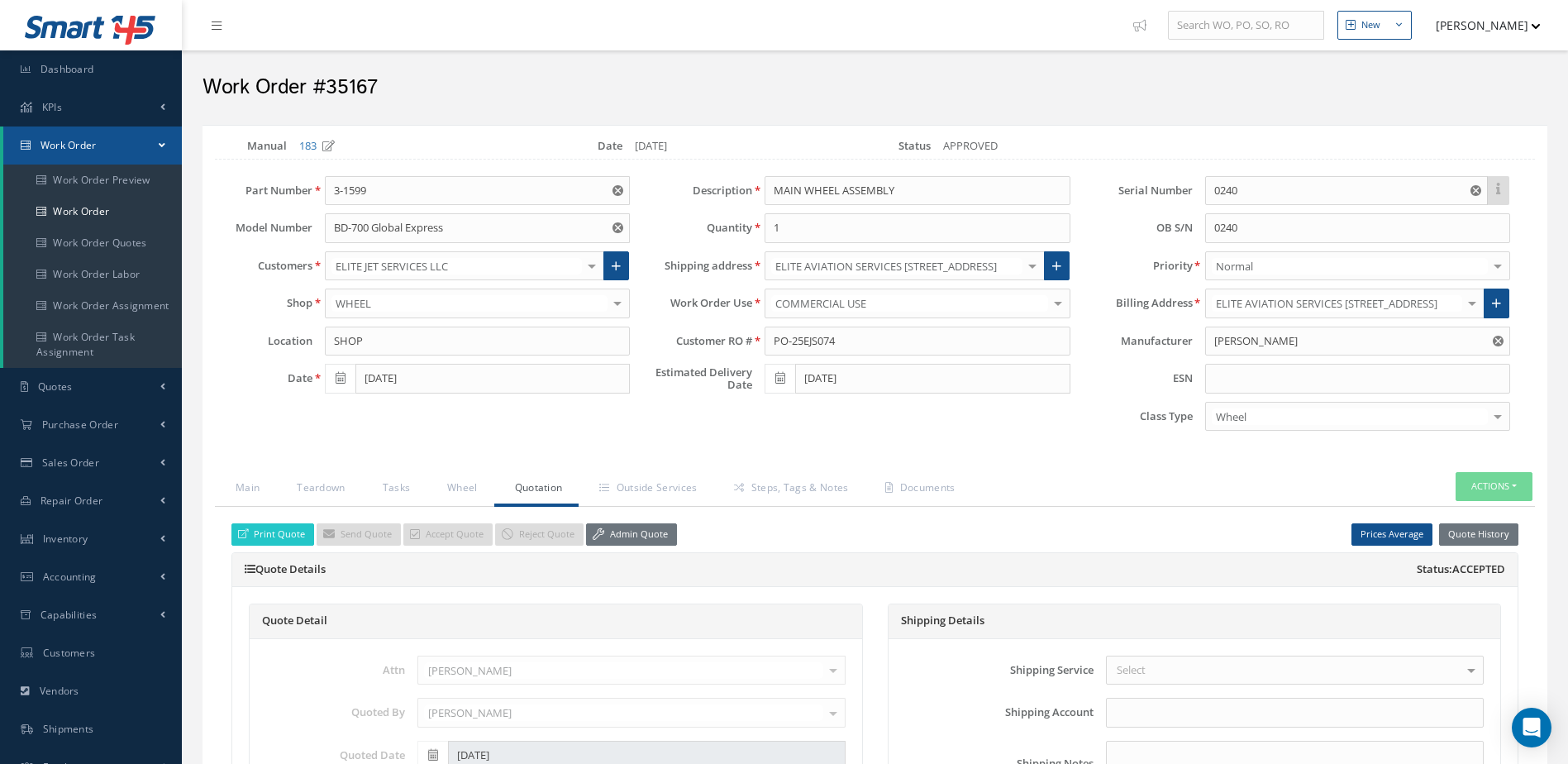
select select "25"
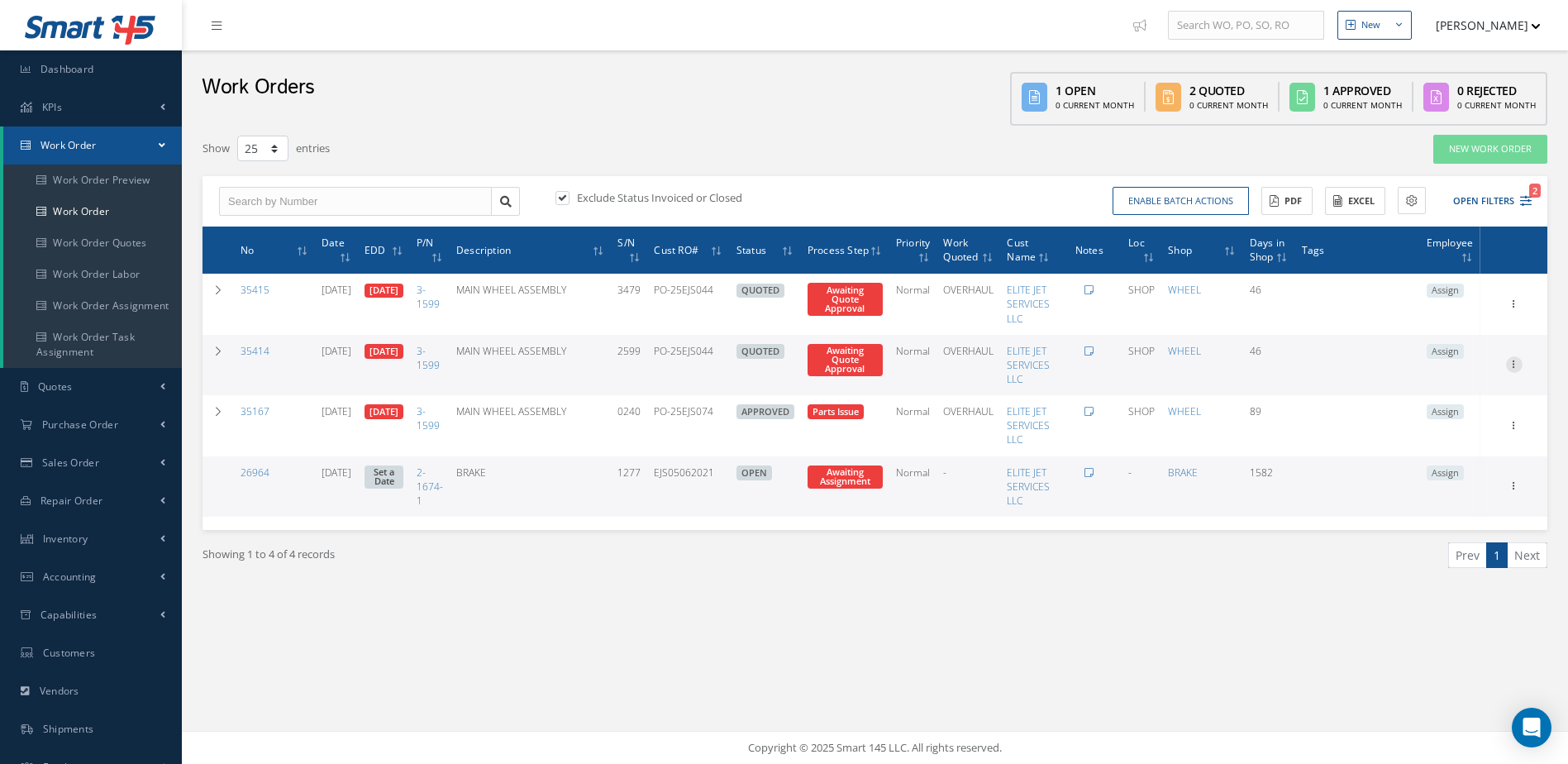
click at [1513, 361] on icon at bounding box center [1514, 363] width 17 height 14
click at [1457, 397] on link "Edit" at bounding box center [1439, 397] width 131 height 22
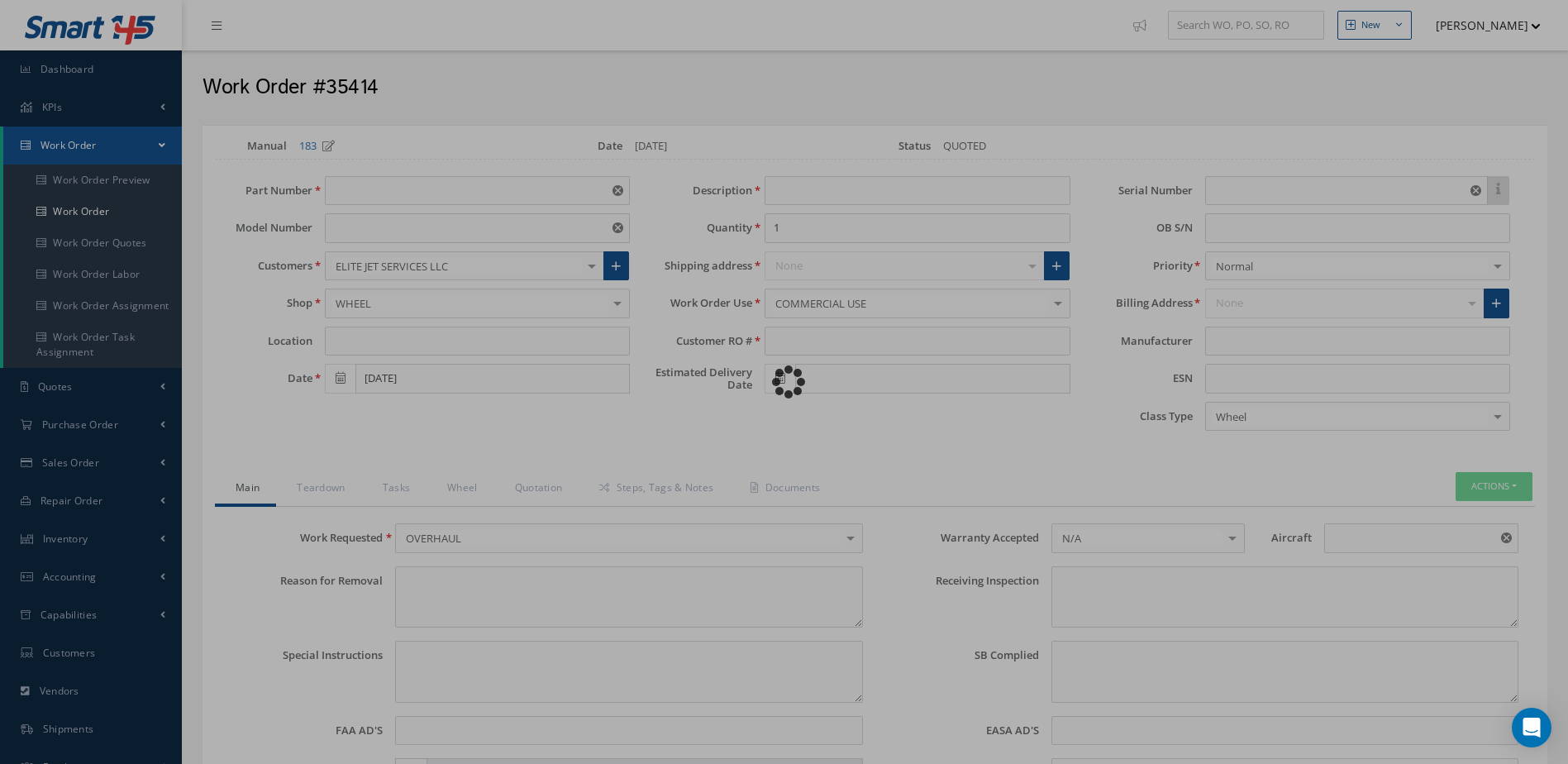
type input "3-1599"
type input "BD-700 Global Express"
type input "SHOP"
type input "07/24/2025"
type input "MAIN WHEEL ASSEMBLY"
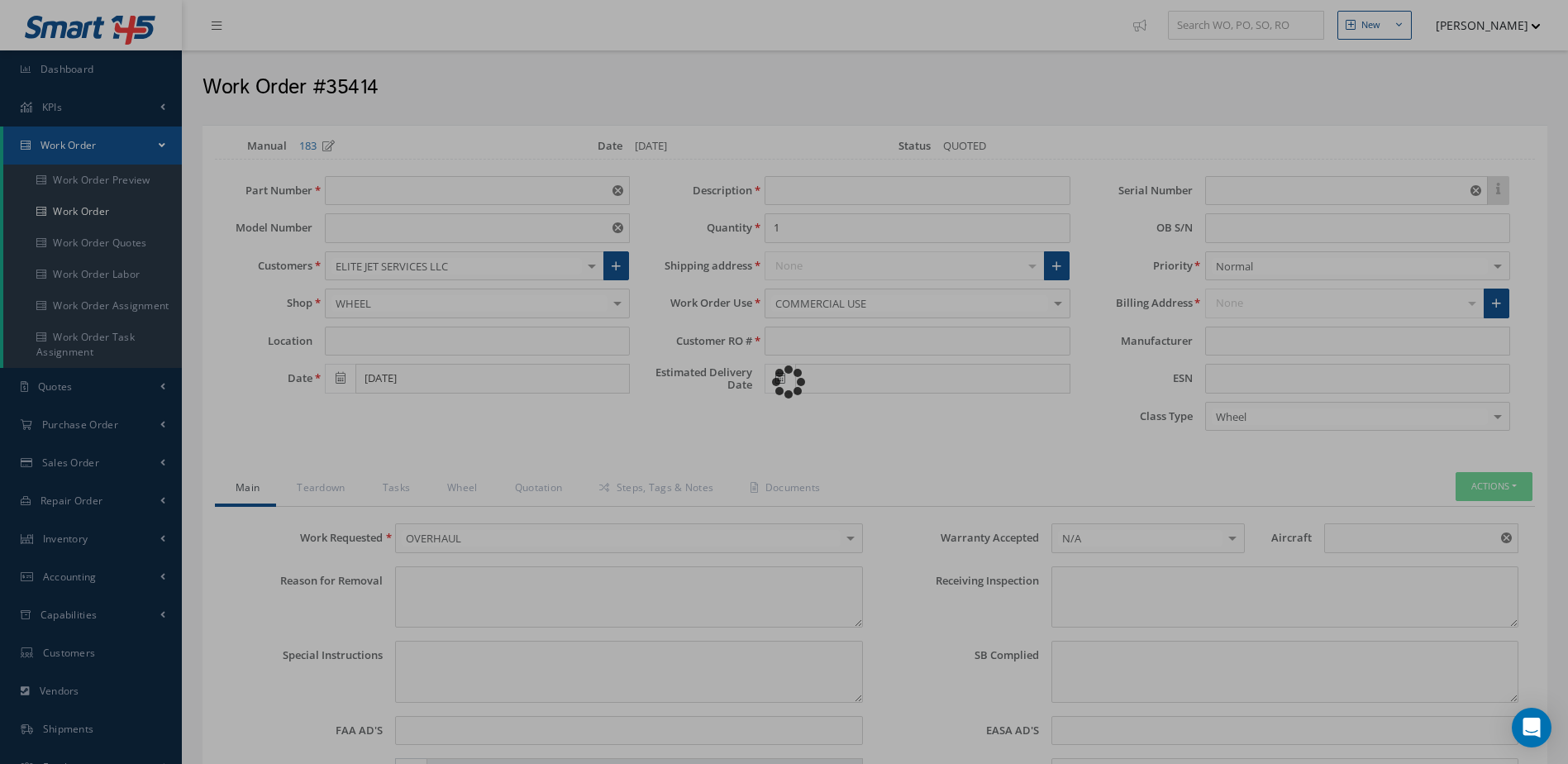
type input "PO-25EJS044"
type input "08/14/2025"
type input "2599"
type textarea "WORN TIRE."
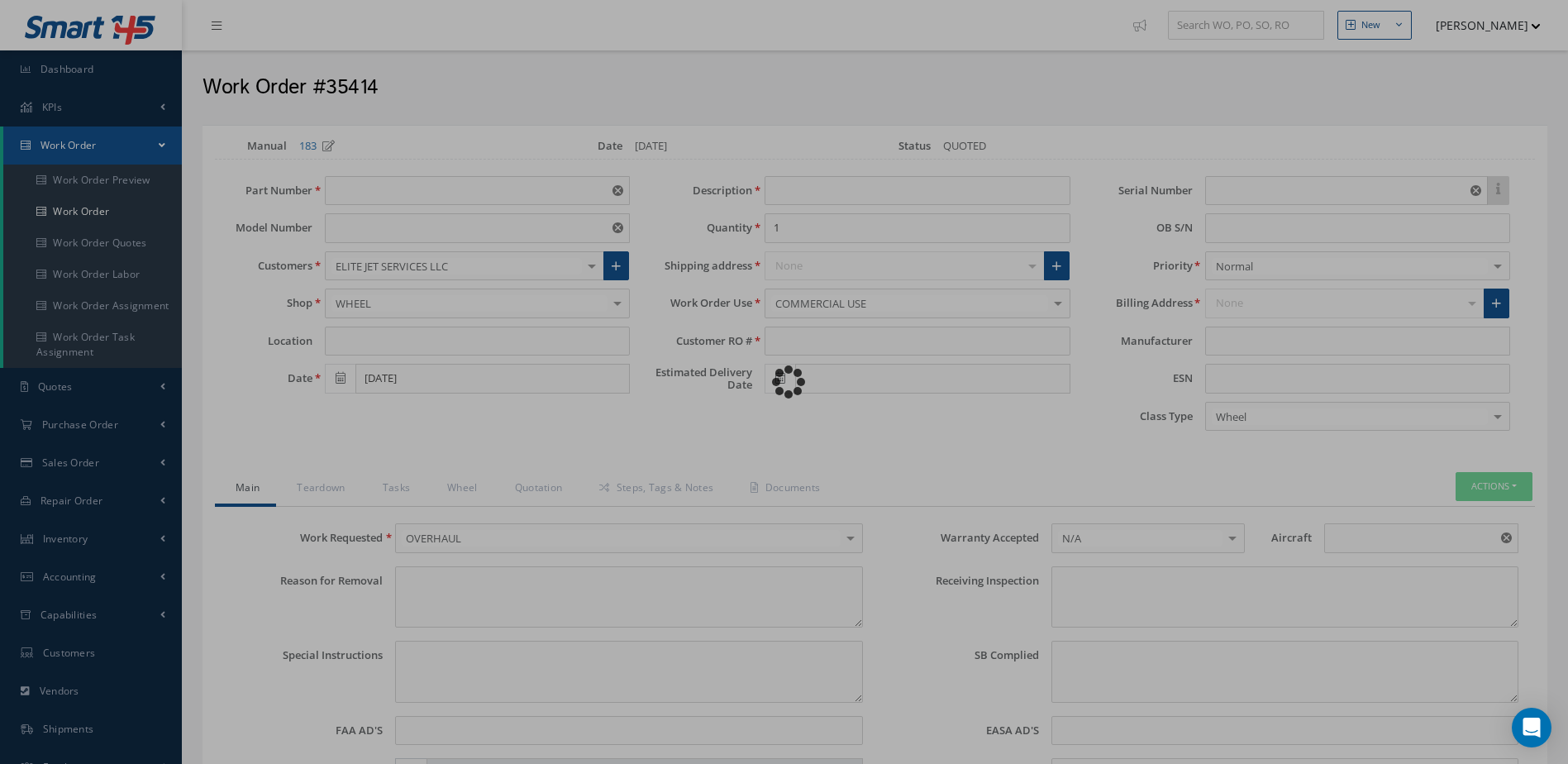
type textarea "EVALUATE FOR OVERHAUL."
type input "NONE"
type input "BD-700"
type textarea "NO VISUAL DAMAGE"
type textarea "NONE"
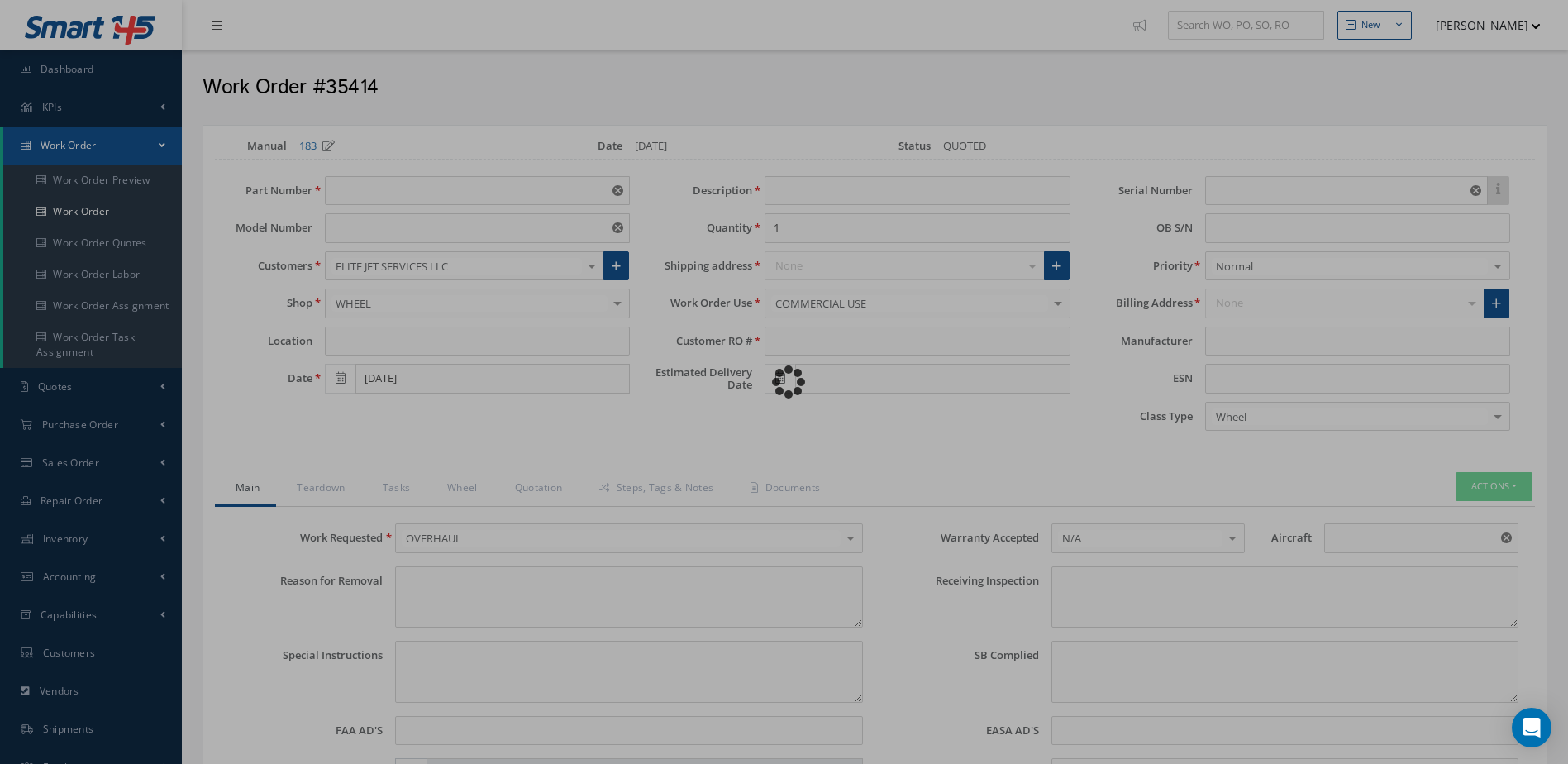
type input "NONE"
type input "WHITE"
type input "GOODRICH"
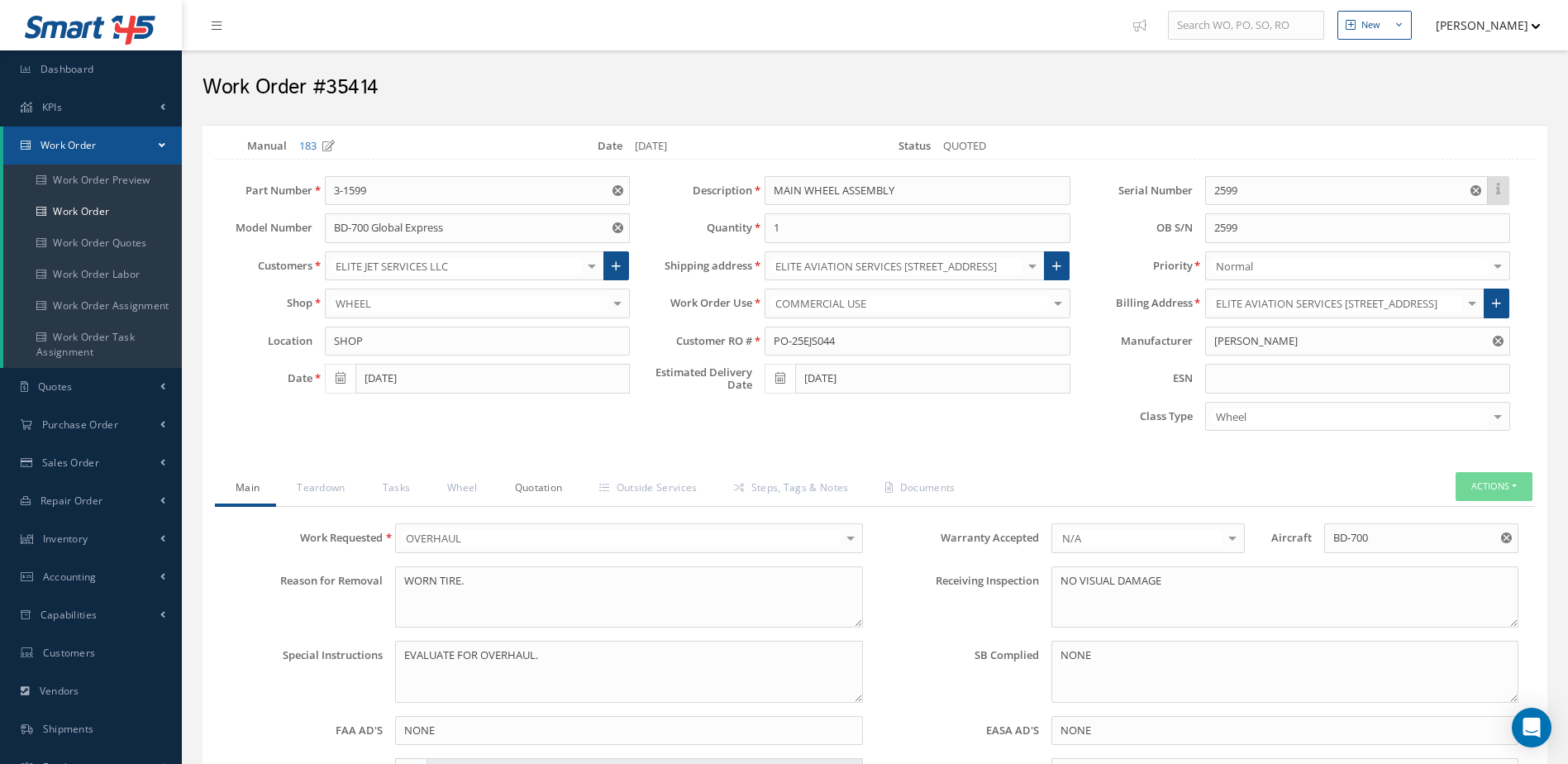
click at [540, 481] on link "Quotation" at bounding box center [536, 489] width 85 height 34
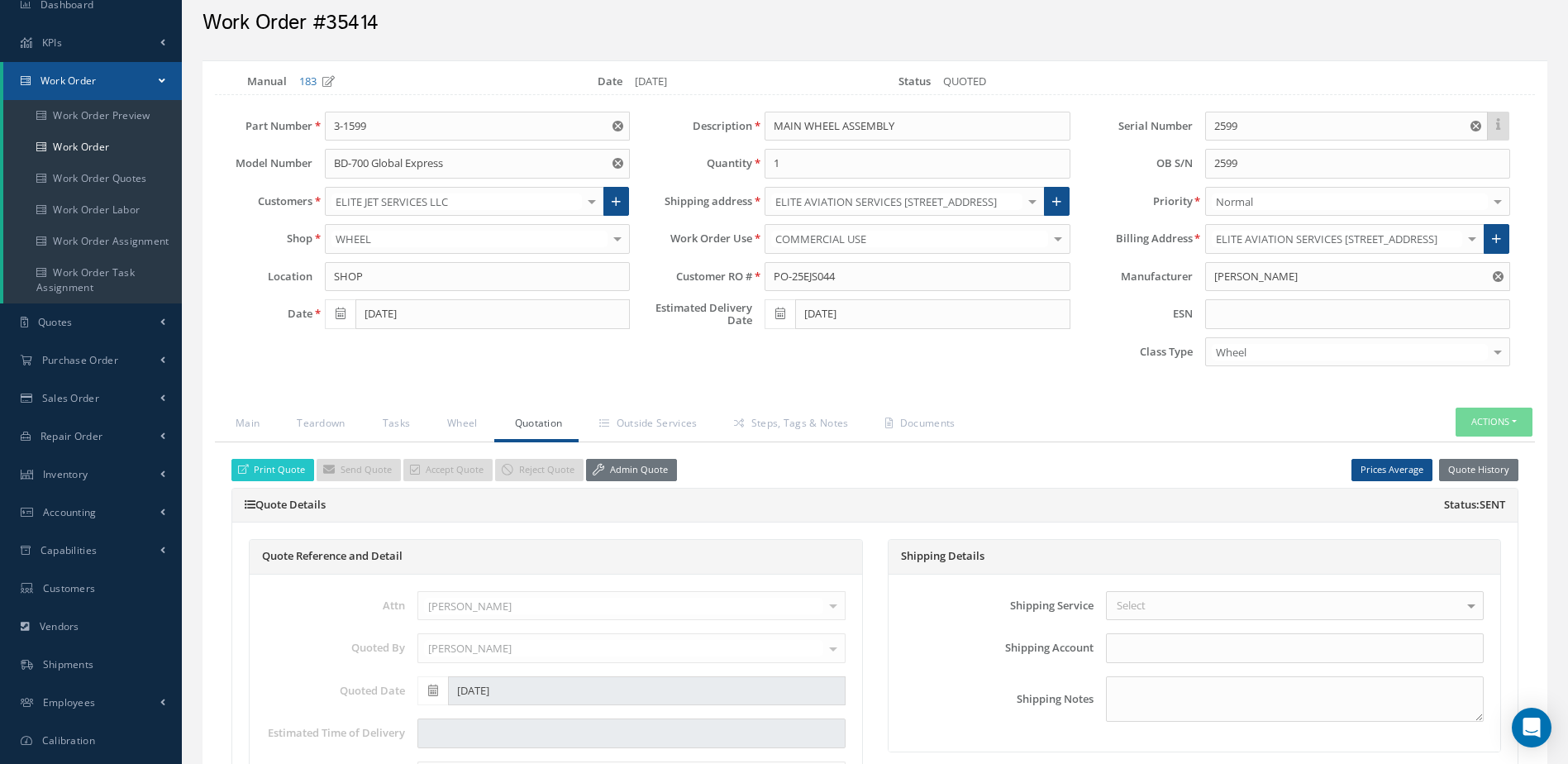
scroll to position [62, 0]
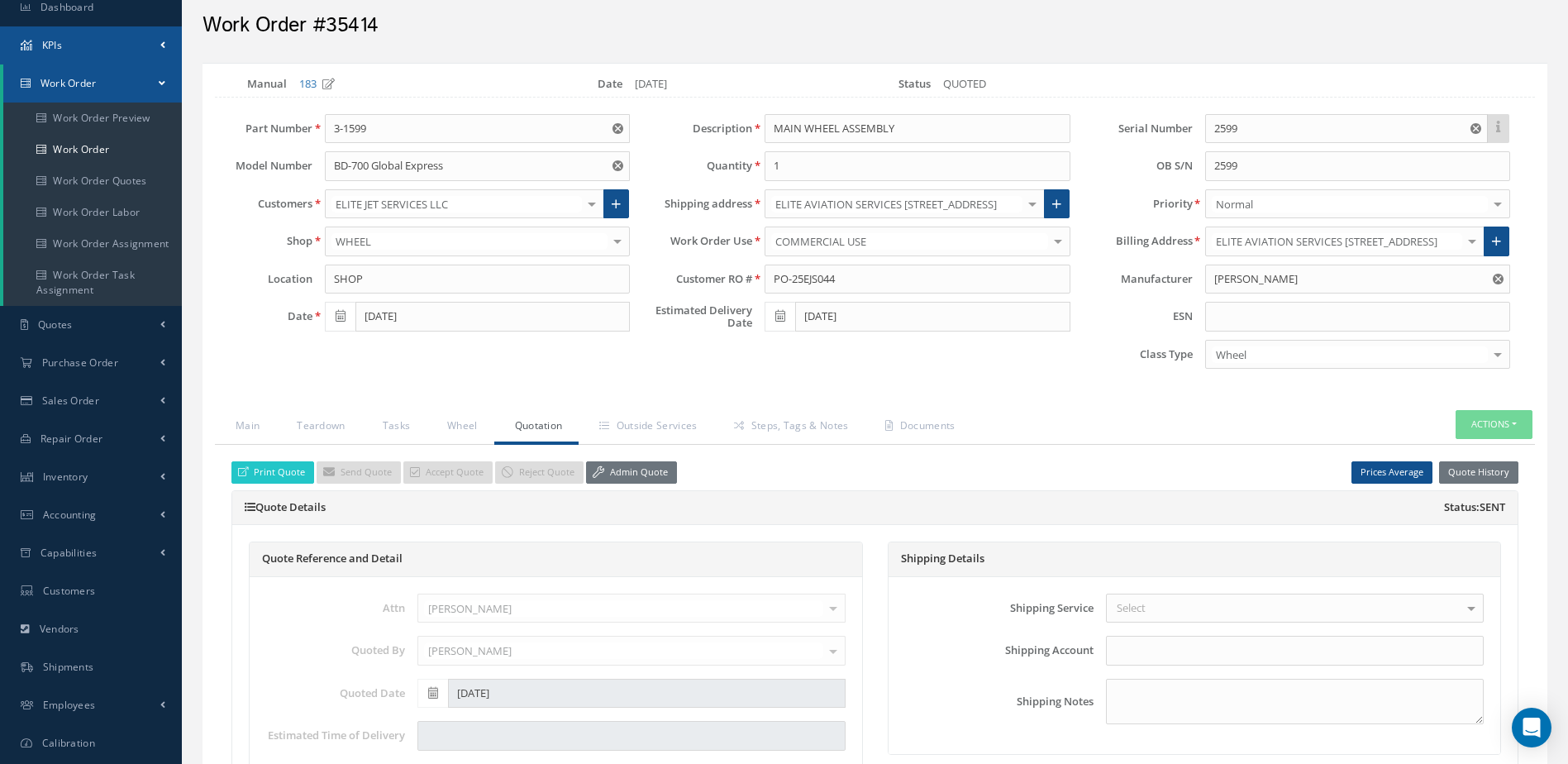
select select "25"
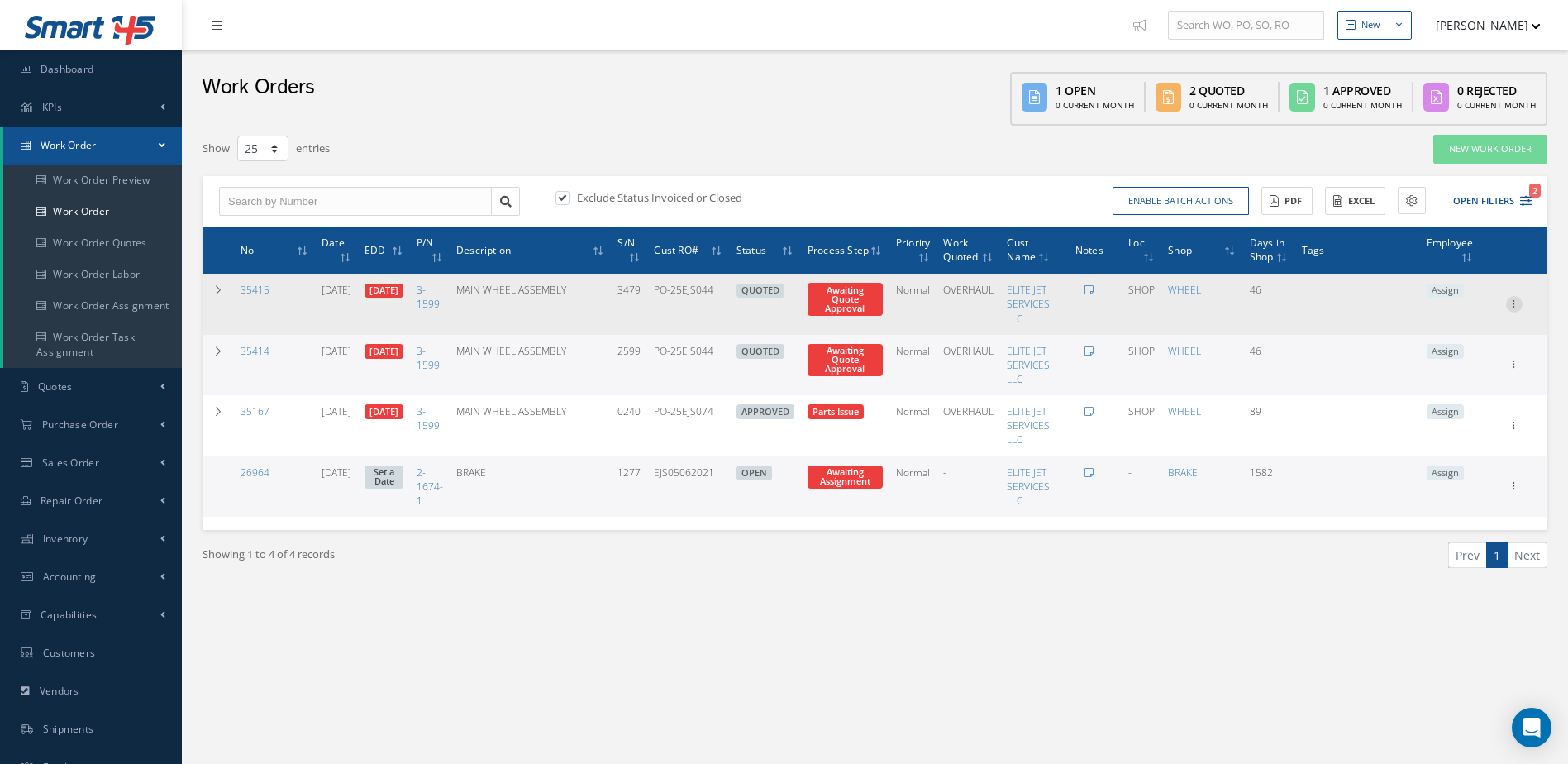
click at [1520, 303] on icon at bounding box center [1514, 303] width 17 height 14
click at [1422, 333] on link "Edit" at bounding box center [1439, 337] width 131 height 22
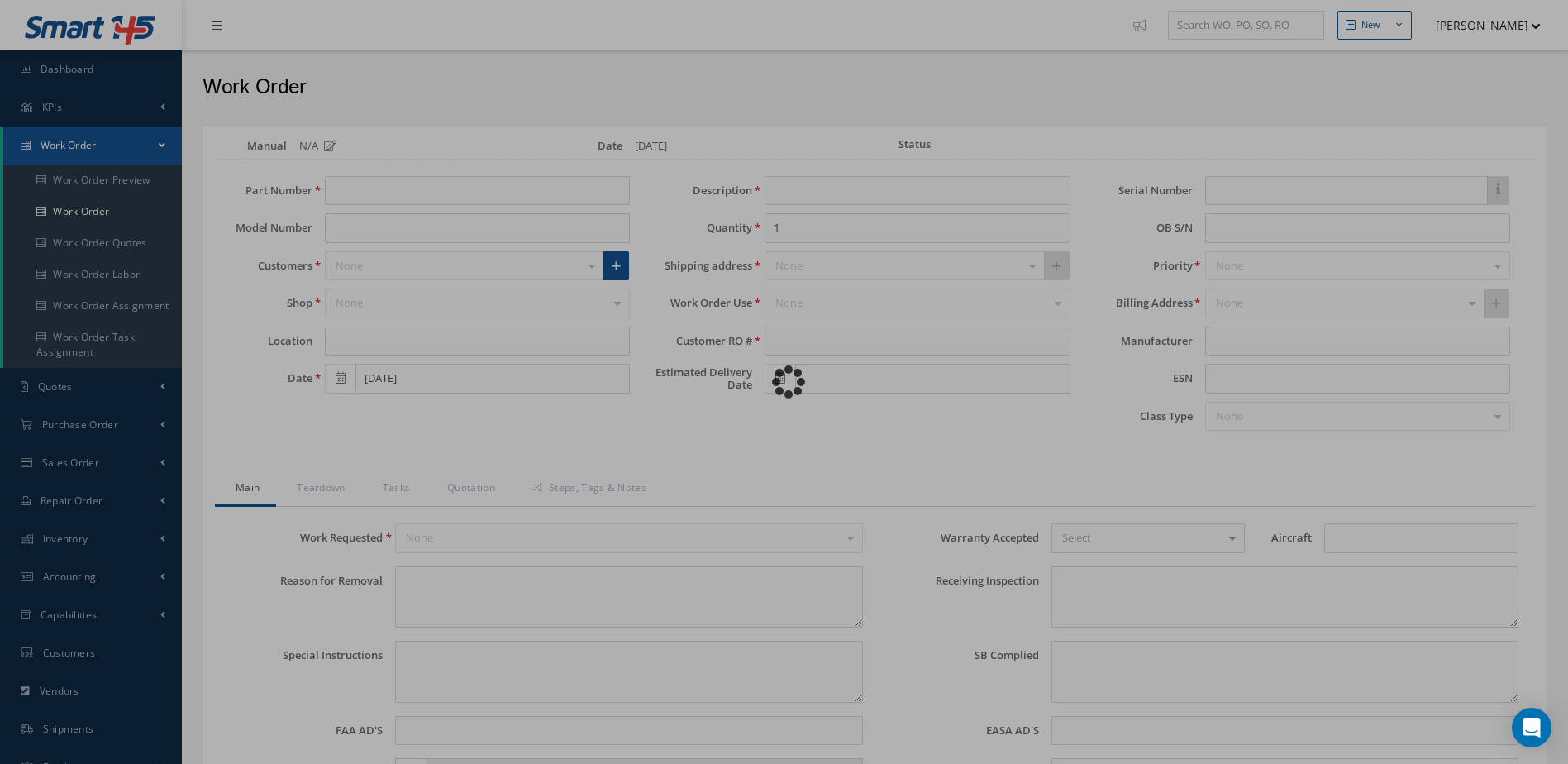
type input "3-1599"
type input "BD-700 Global Express"
type input "SHOP"
type input "07/24/2025"
type input "MAIN WHEEL ASSEMBLY"
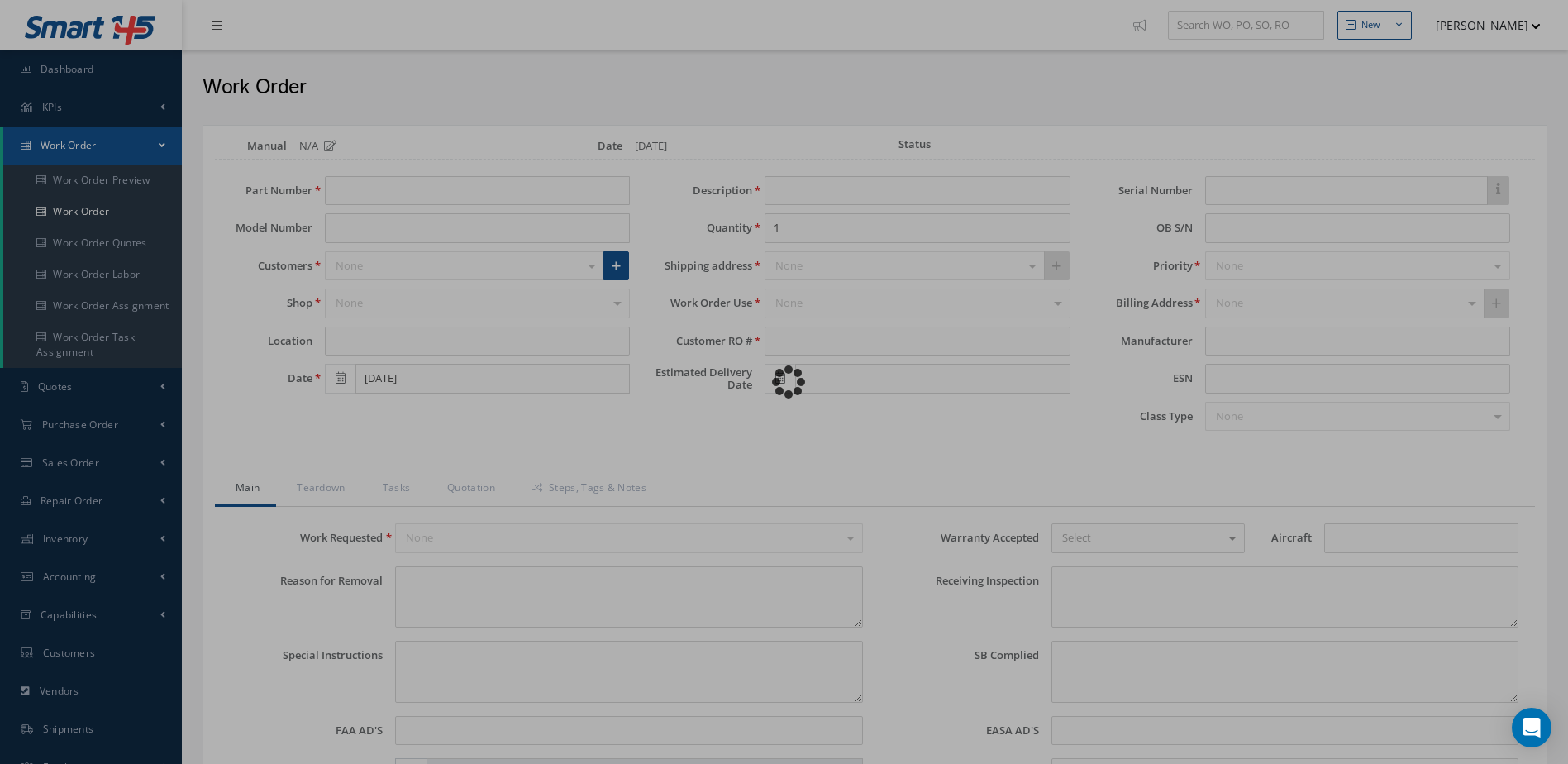
type input "PO-25EJS044"
type input "08/14/2025"
type input "3479"
type textarea "WORN TIRE."
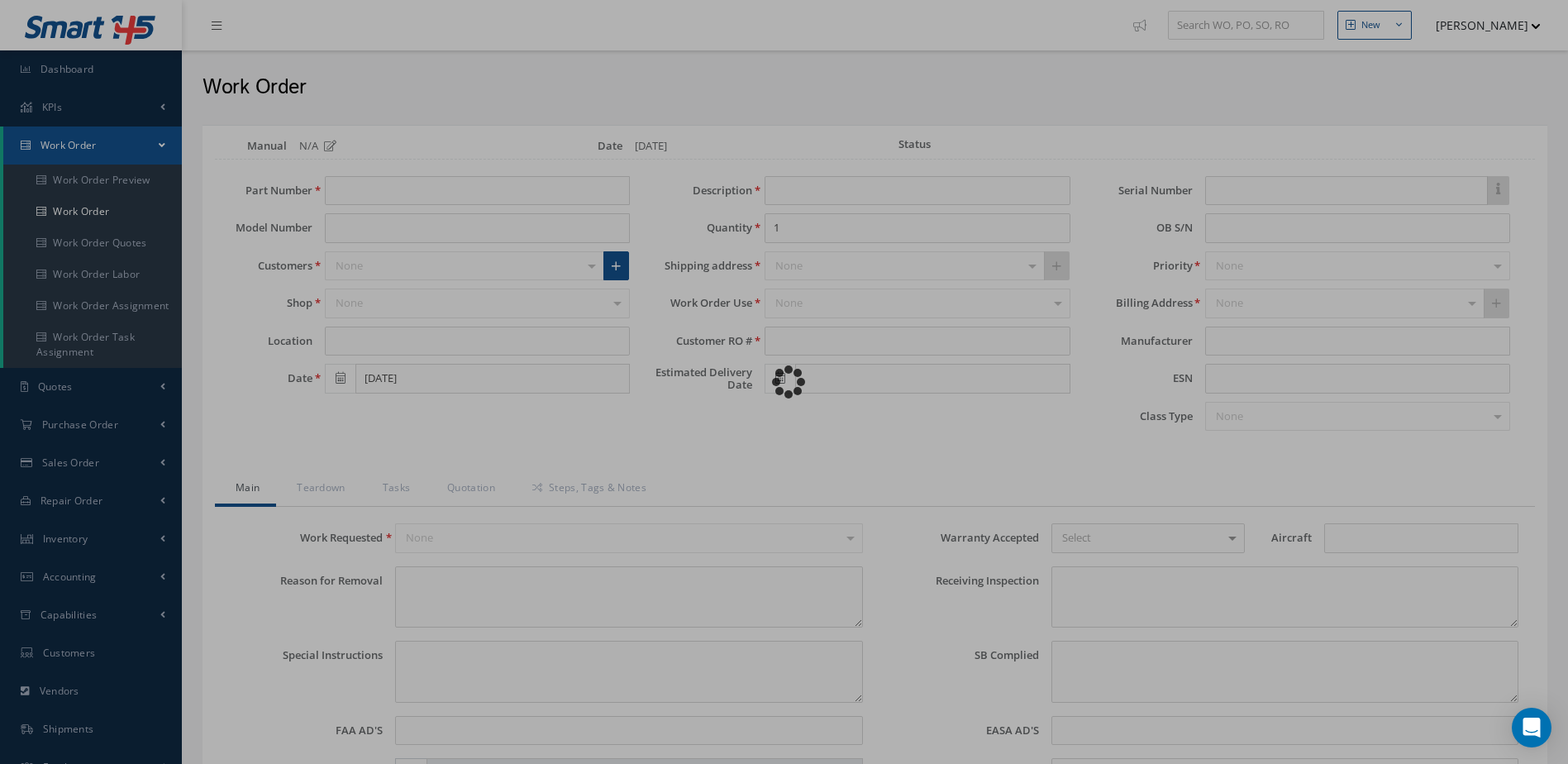
type textarea "EVALUATE FOR OVERHAUL."
type input "NONE"
type input "BD-700"
type textarea "NO VISUAL DAMAGE"
type textarea "NONE"
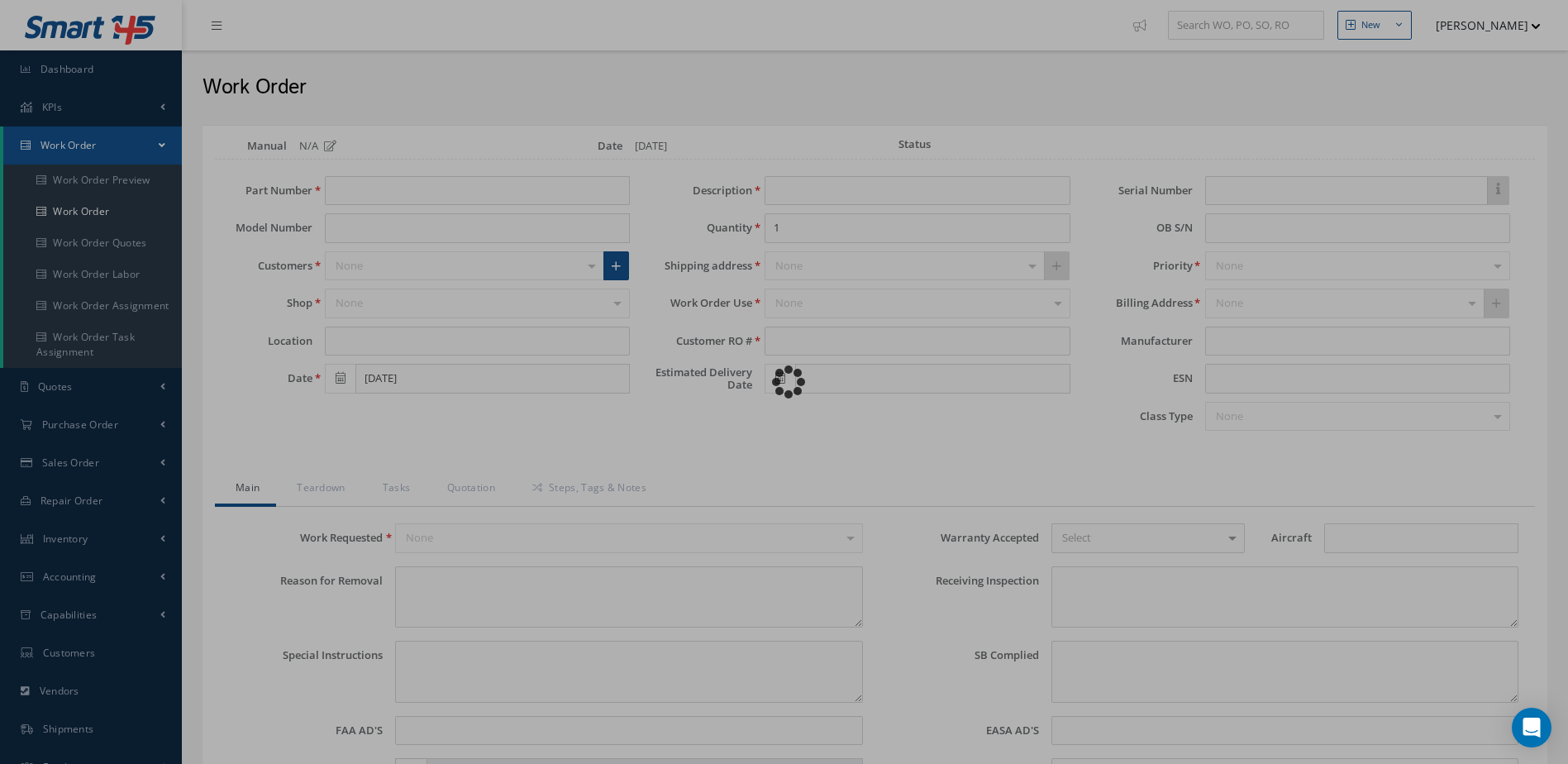
type input "NONE"
type input "WHITE"
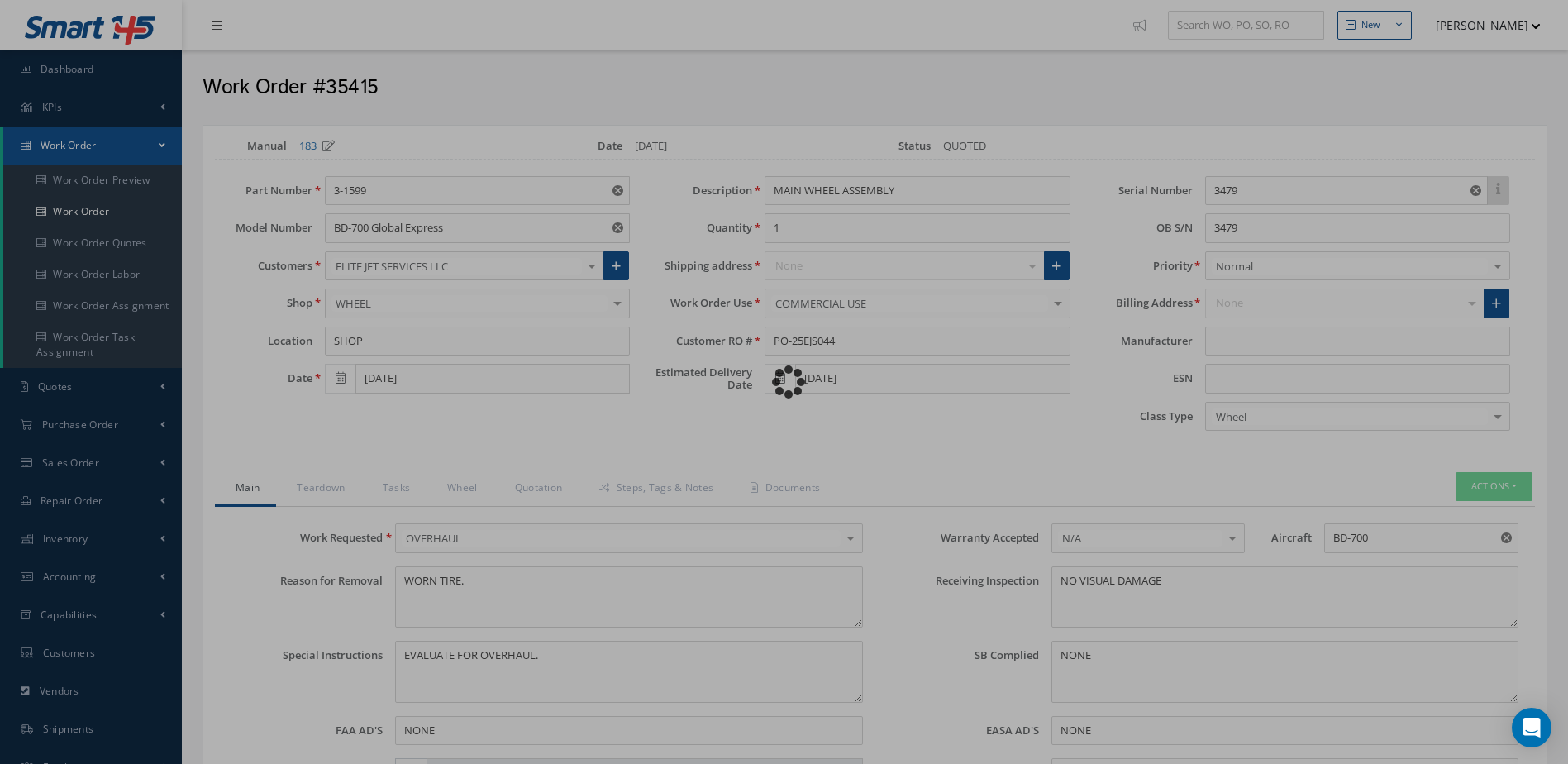
type input "GOODRICH"
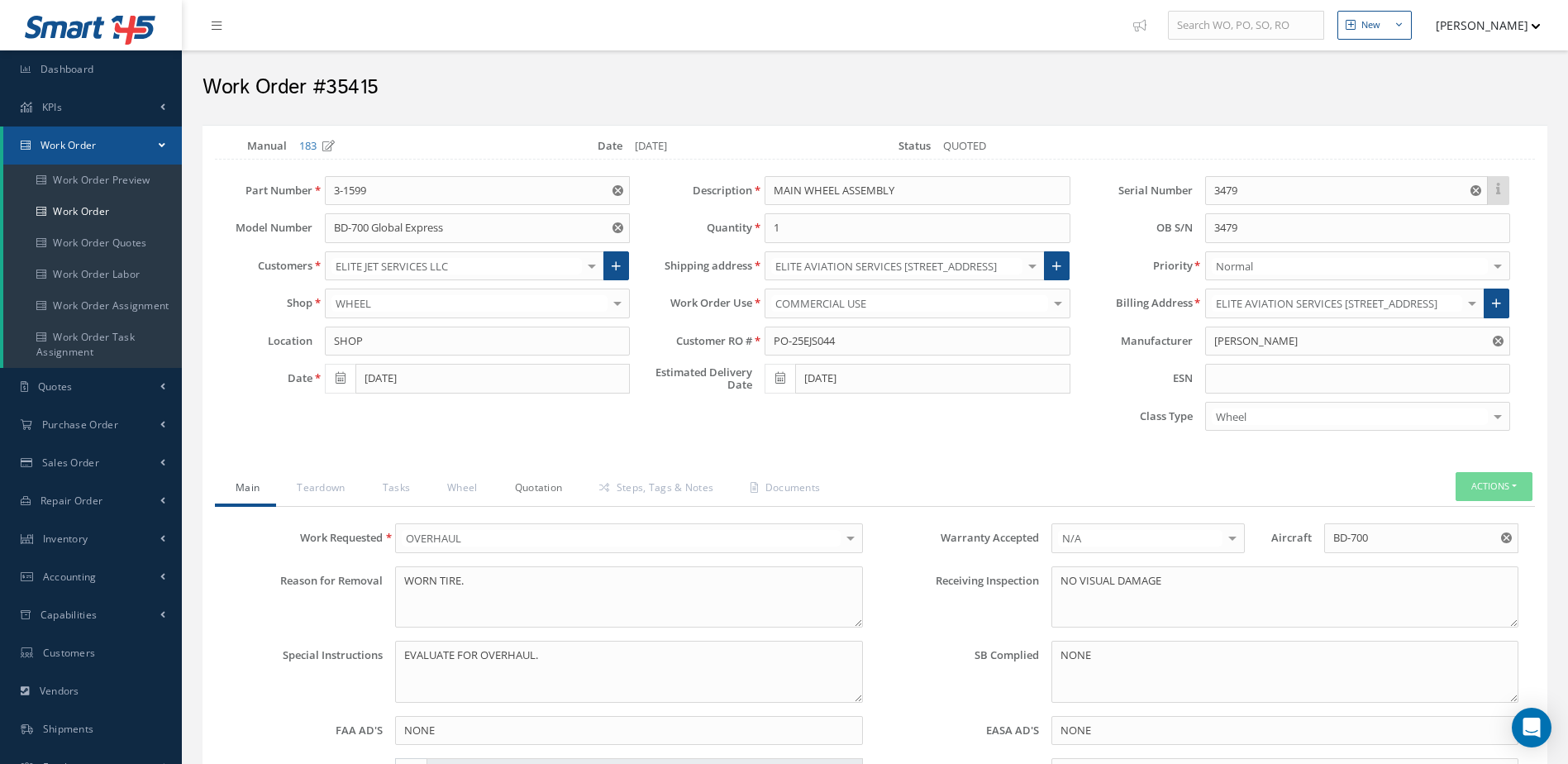
click at [537, 486] on link "Quotation" at bounding box center [536, 489] width 85 height 34
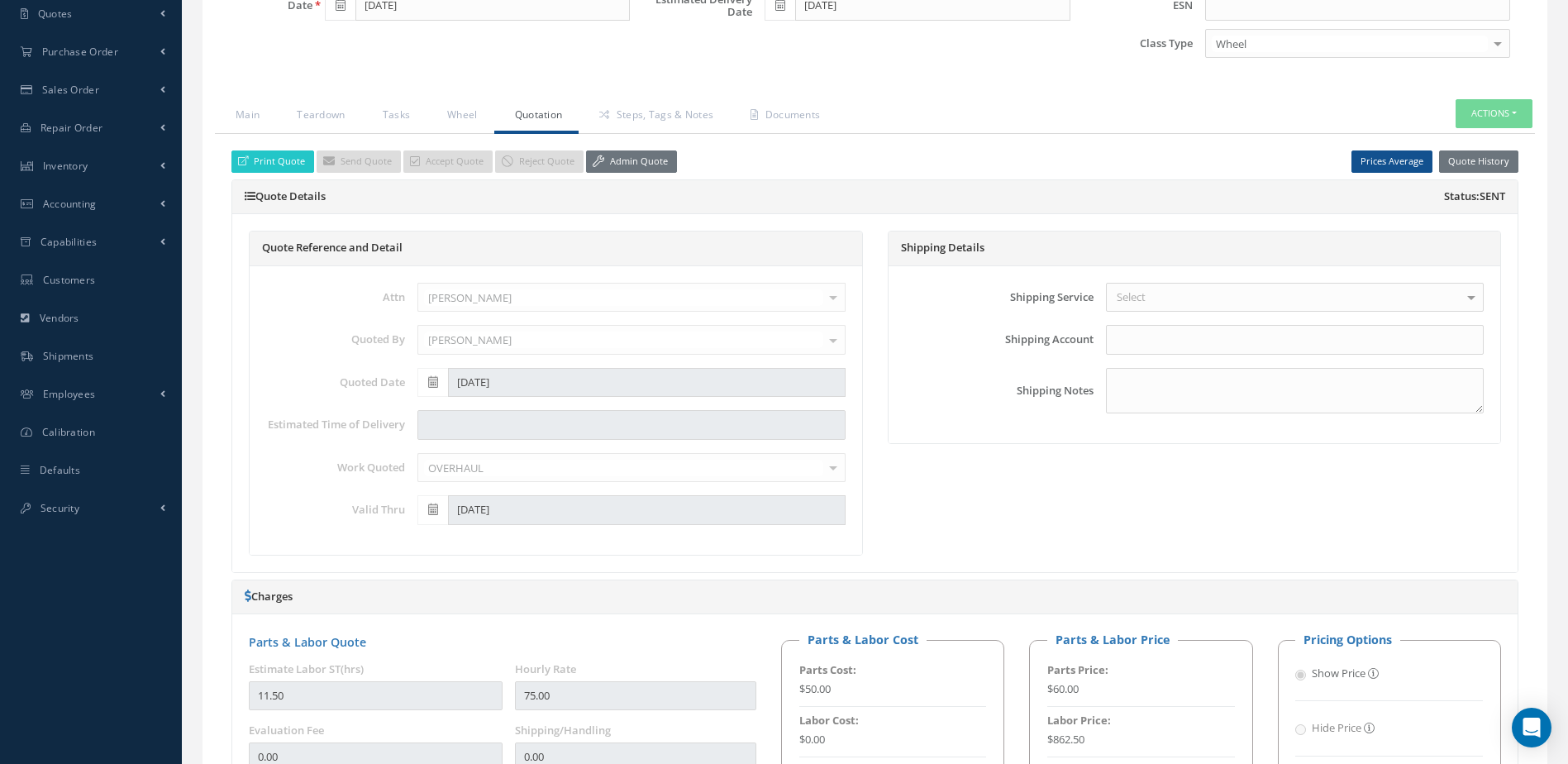
scroll to position [331, 0]
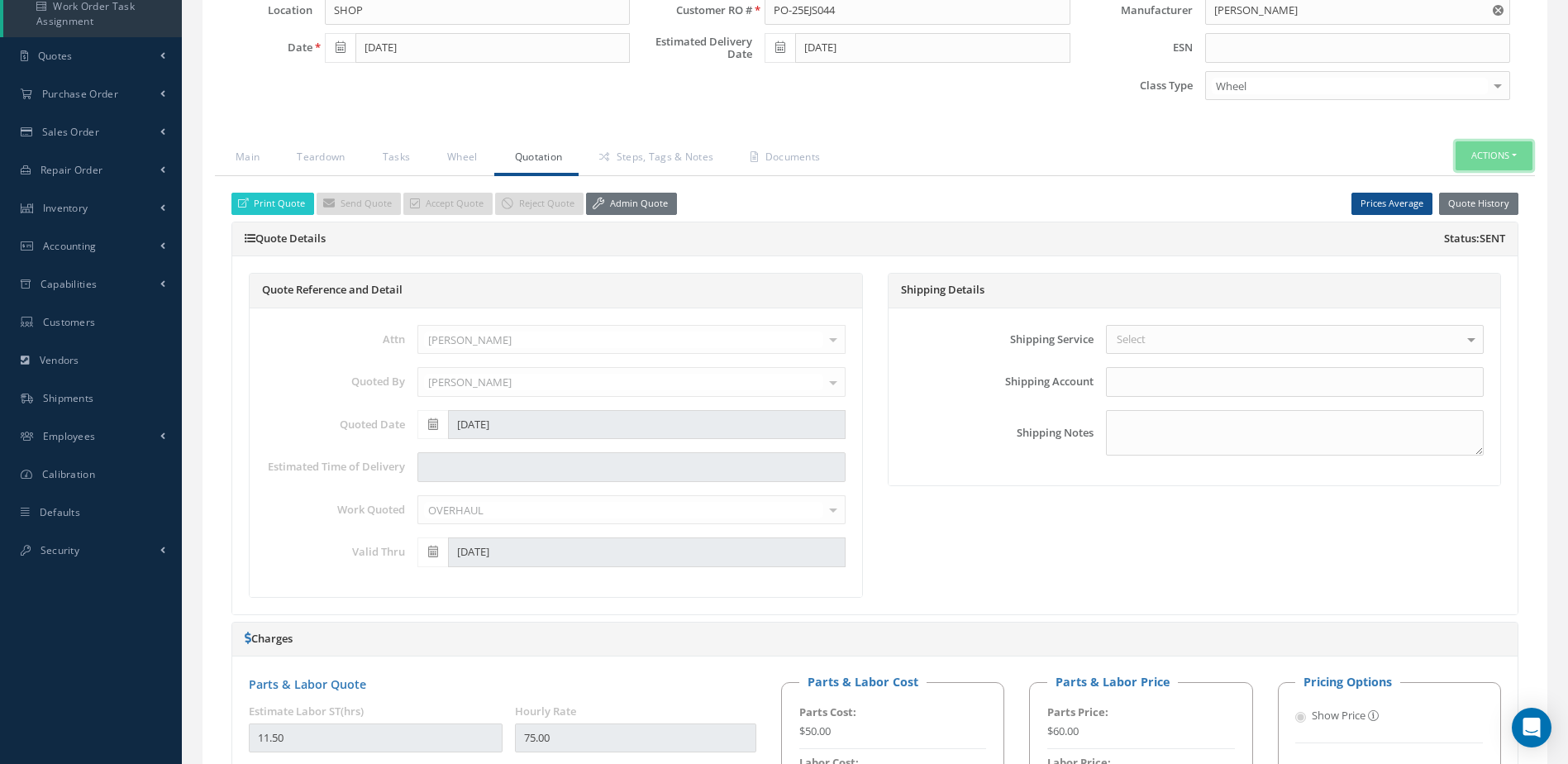
click at [1500, 150] on button "Actions" at bounding box center [1494, 157] width 77 height 29
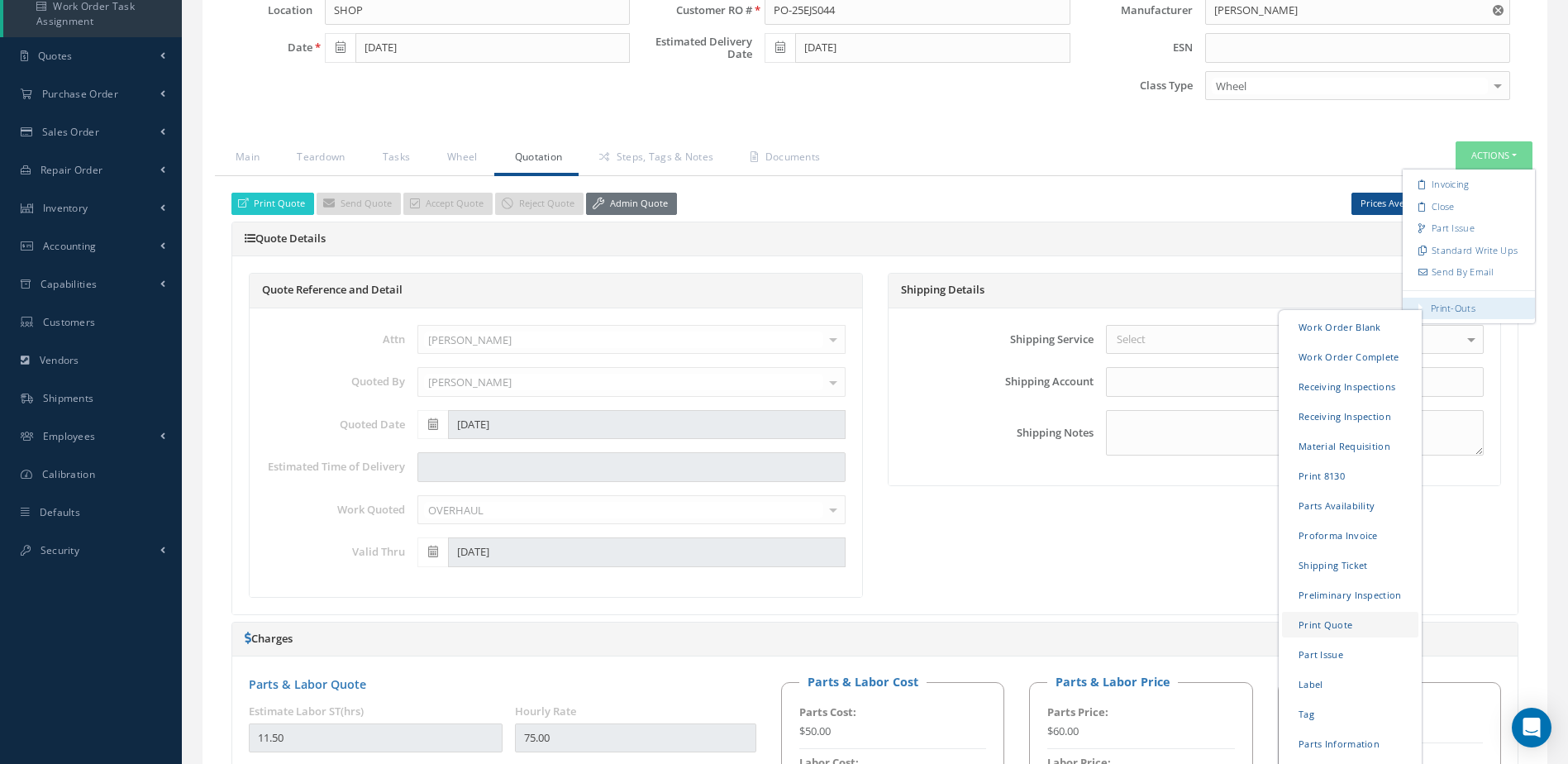
click at [1347, 624] on link "Print Quote" at bounding box center [1350, 624] width 136 height 25
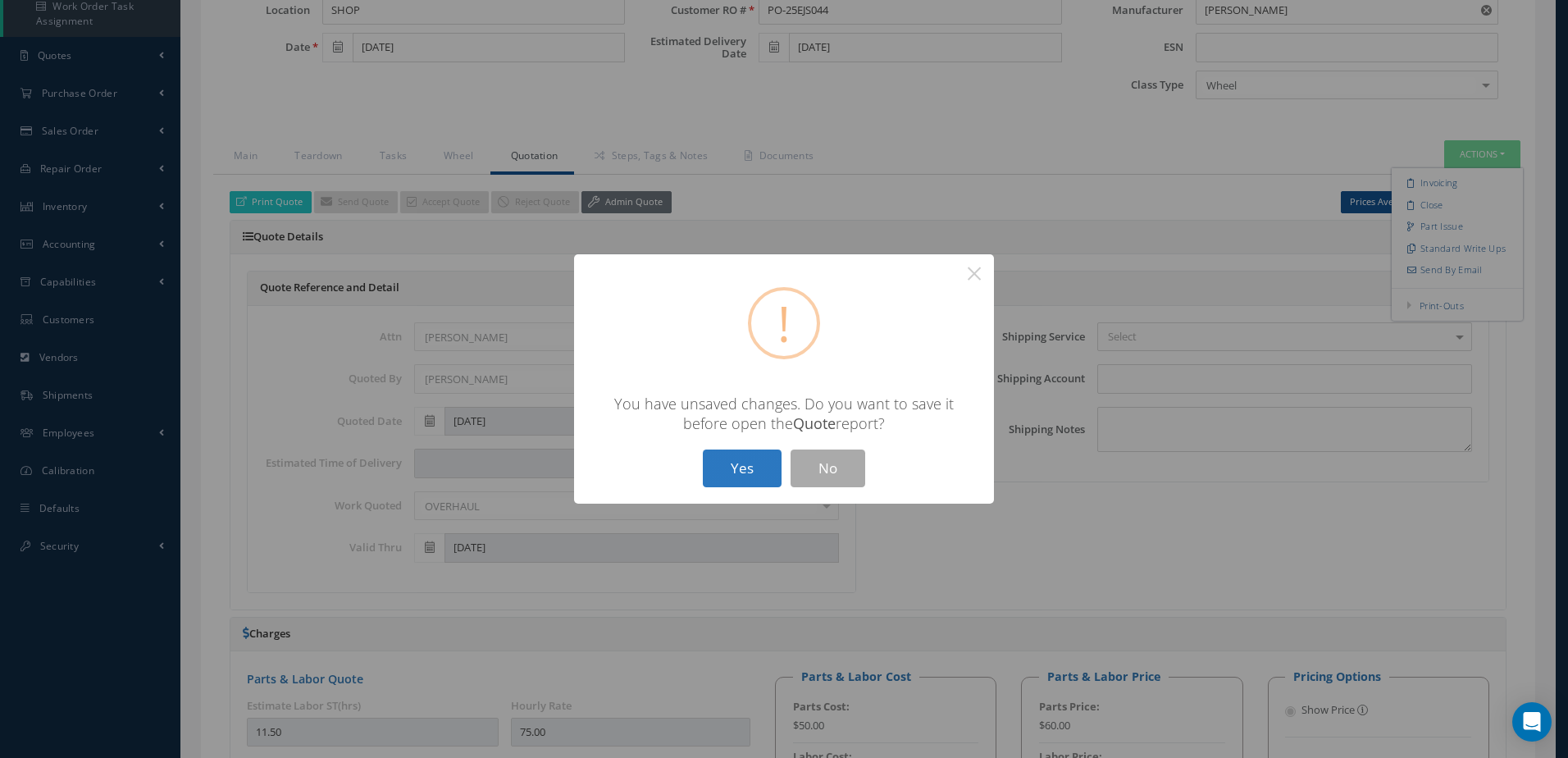
click at [756, 472] on button "Yes" at bounding box center [741, 469] width 79 height 39
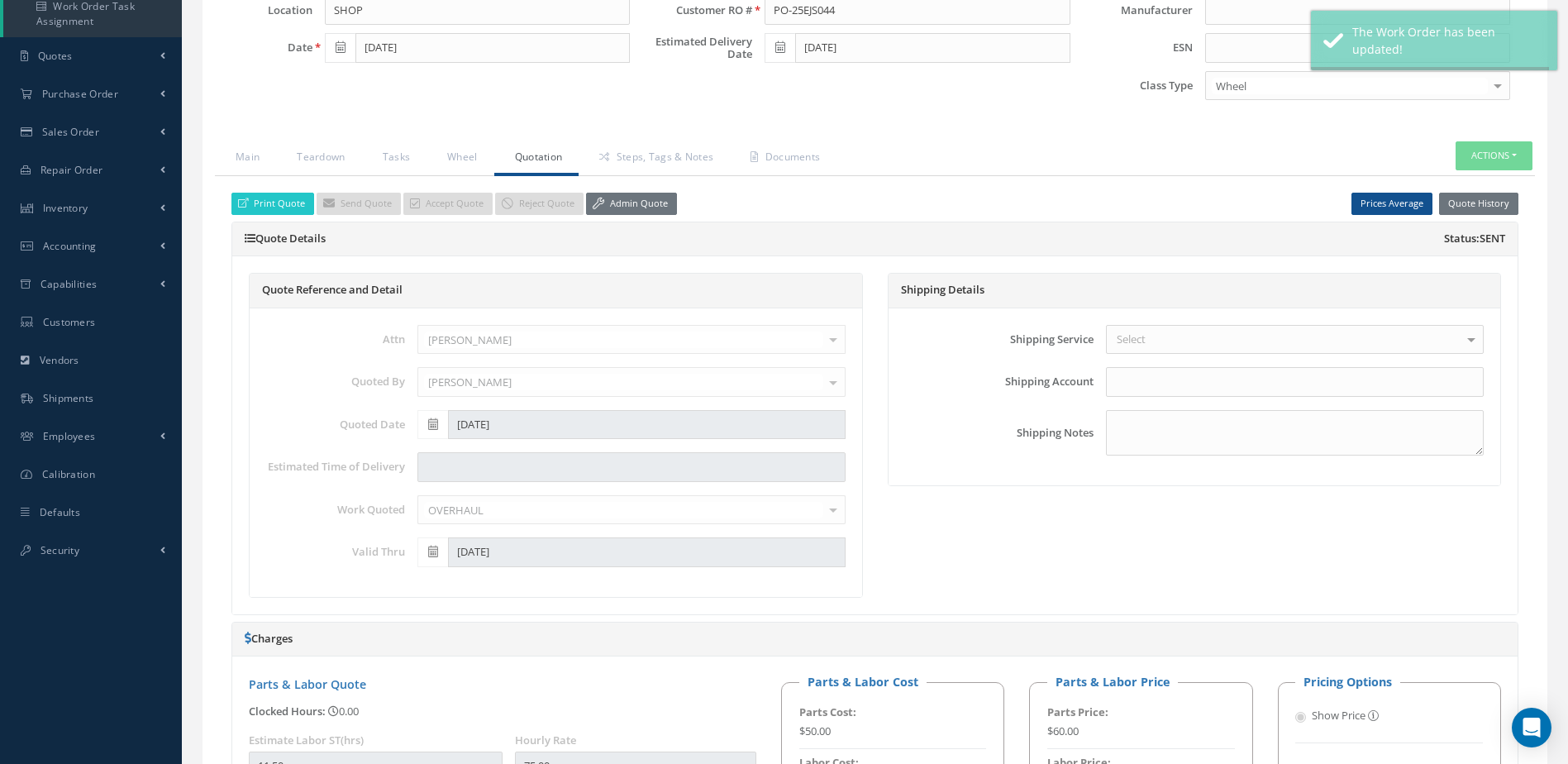
type input "GOODRICH"
